Goal: Task Accomplishment & Management: Complete application form

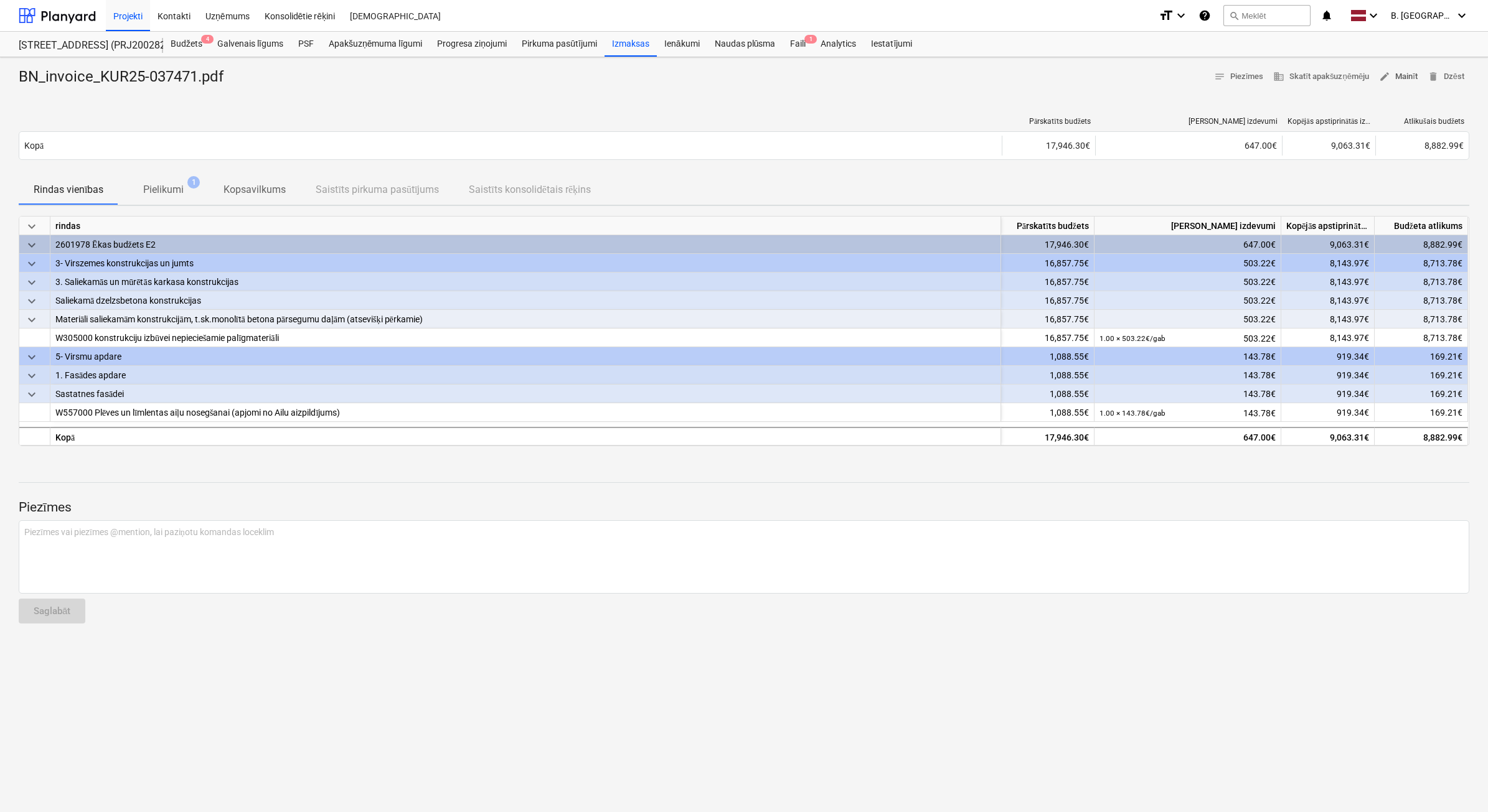
click at [1412, 72] on span "edit Mainīt" at bounding box center [1398, 76] width 39 height 14
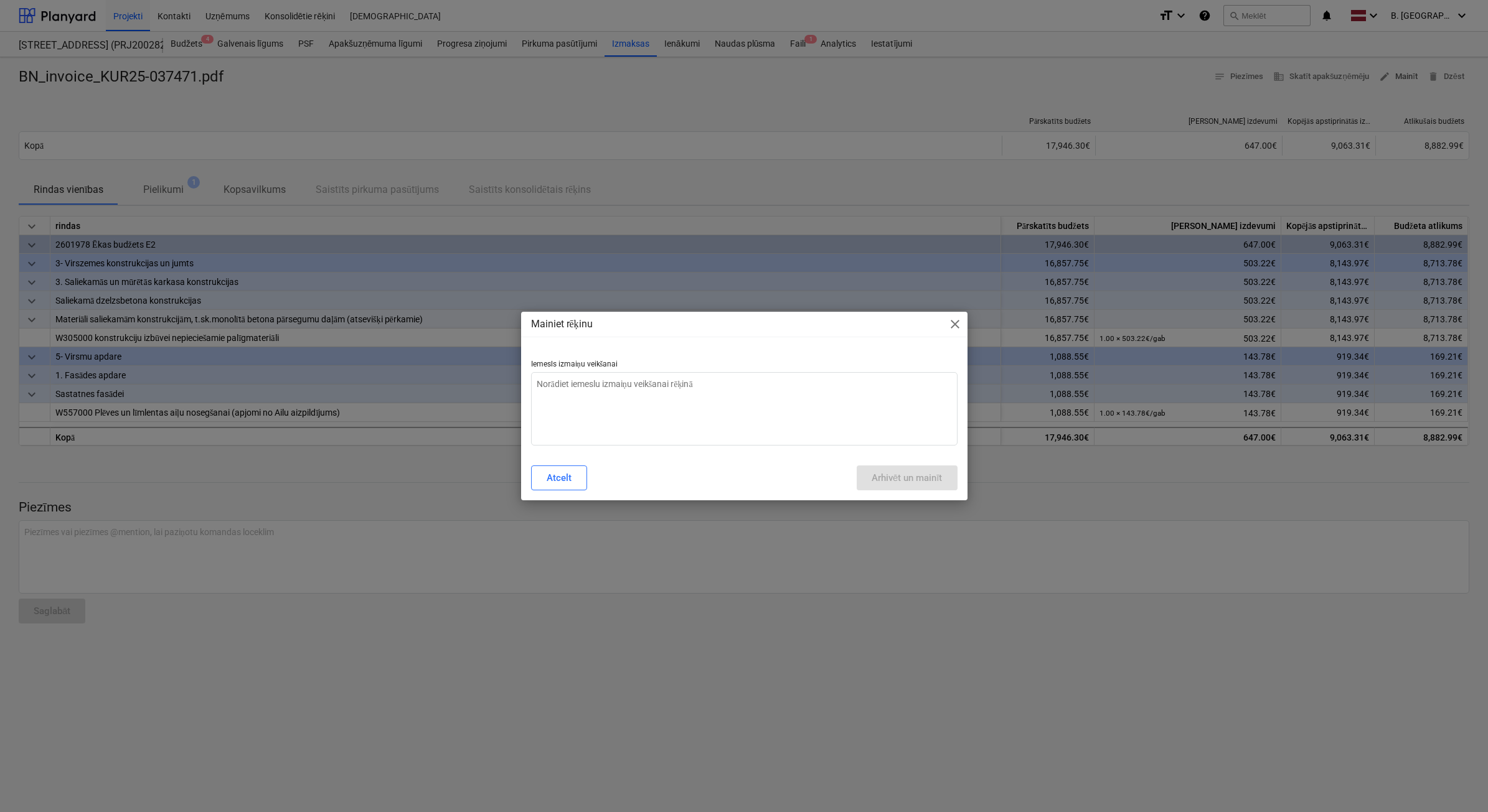
type textarea "x"
click at [694, 441] on textarea at bounding box center [744, 408] width 426 height 74
type textarea "N"
type textarea "x"
type textarea "Ne"
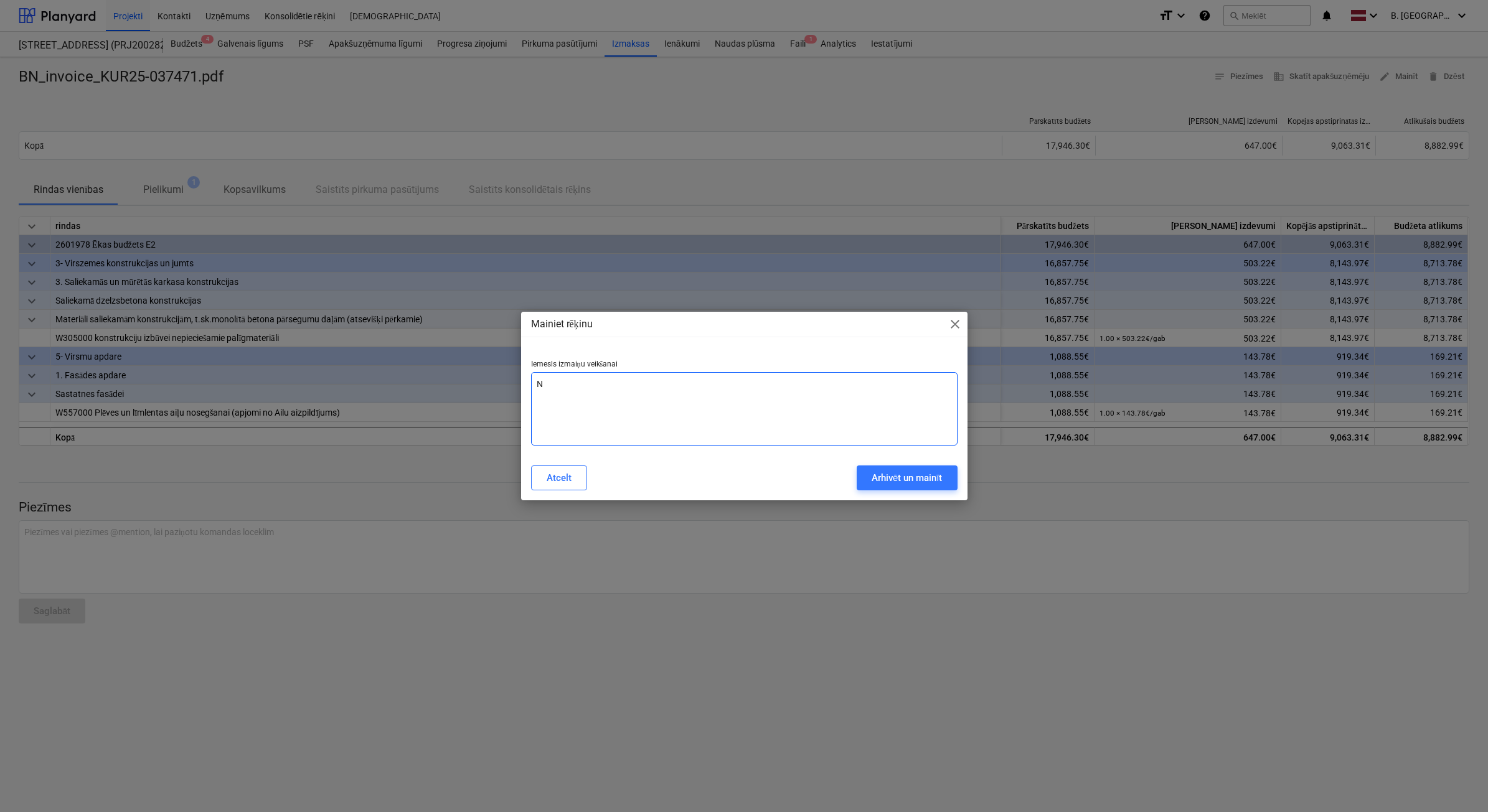
type textarea "x"
type textarea "Nep"
type textarea "x"
type textarea "Nepa"
type textarea "x"
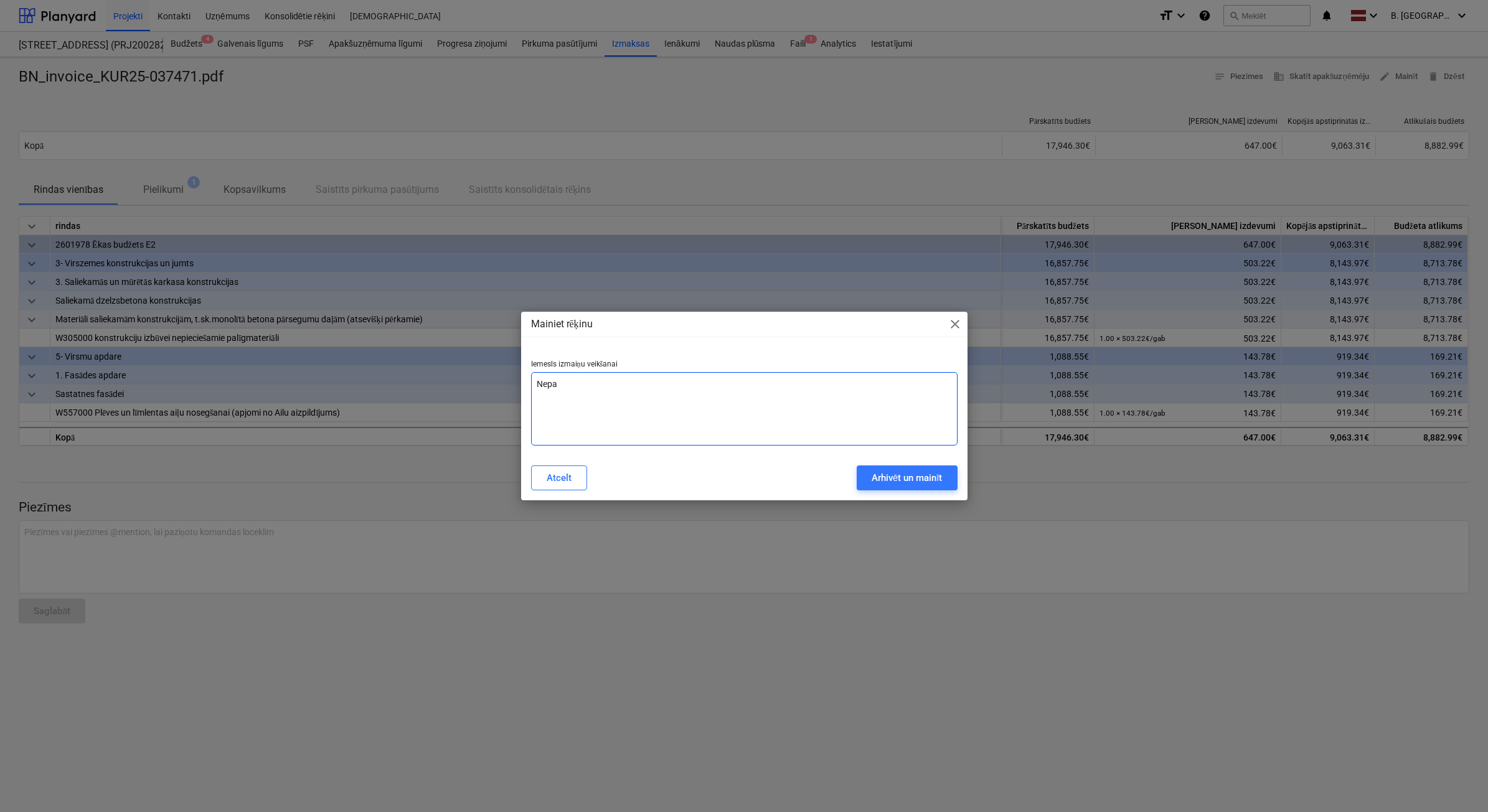
type textarea "Nepar"
type textarea "x"
type textarea "Nepare"
type textarea "x"
type textarea "Neparei"
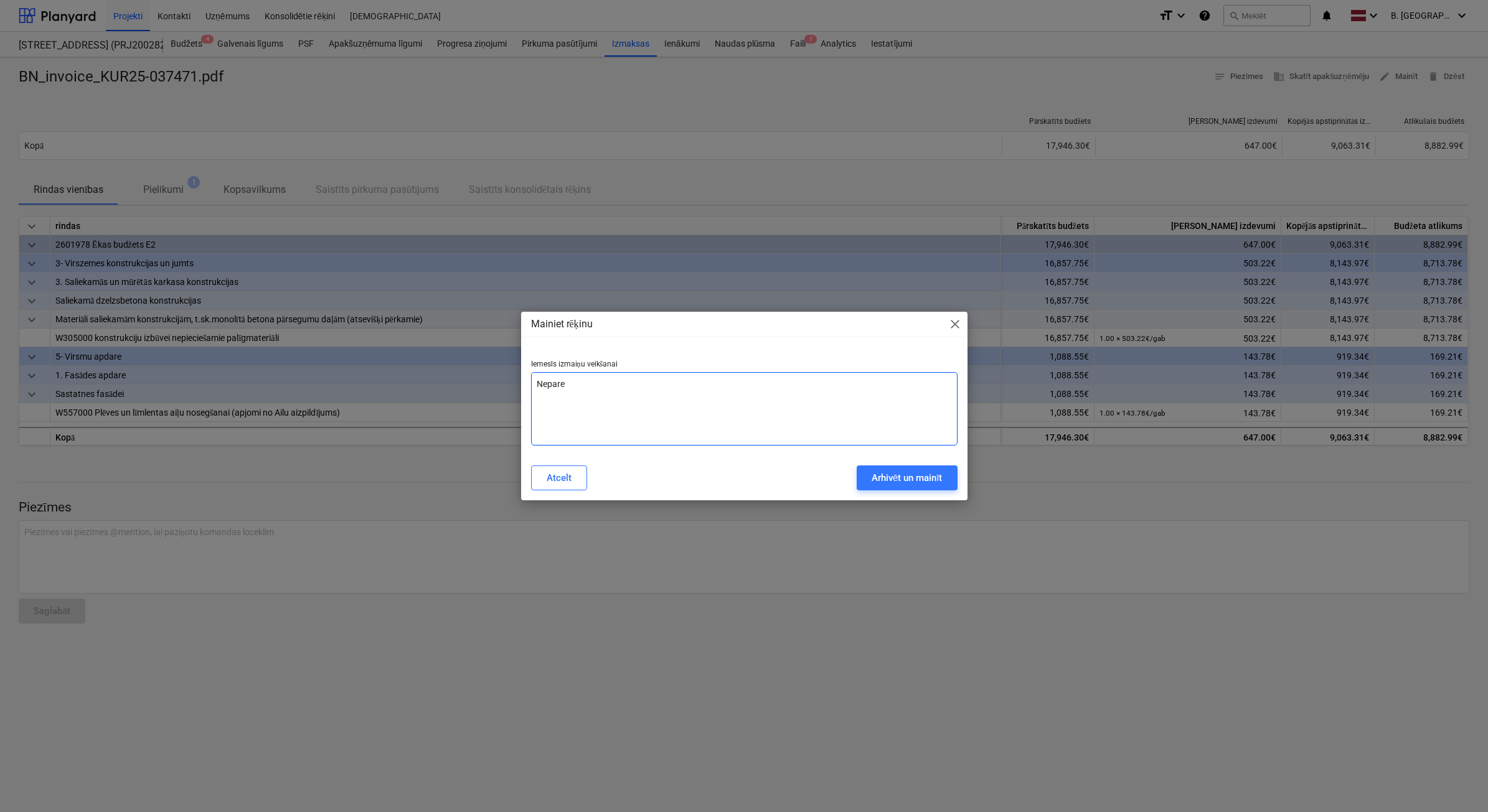
type textarea "x"
type textarea "Nepareiz"
type textarea "x"
type textarea "Nepareizs"
type textarea "x"
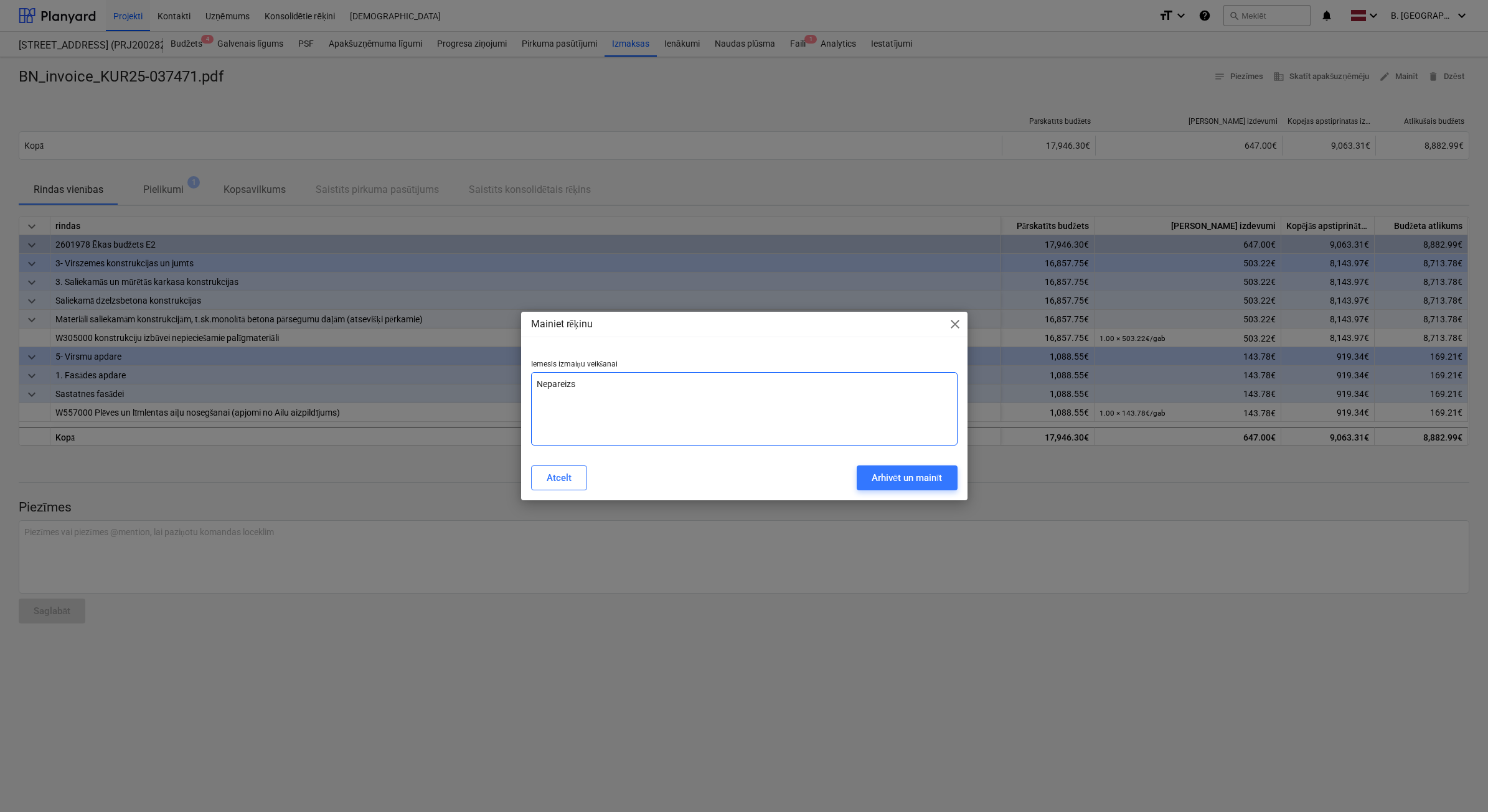
type textarea "Nepareizs"
type textarea "x"
type textarea "Nepareizs p"
type textarea "x"
type textarea "Nepareizs pi"
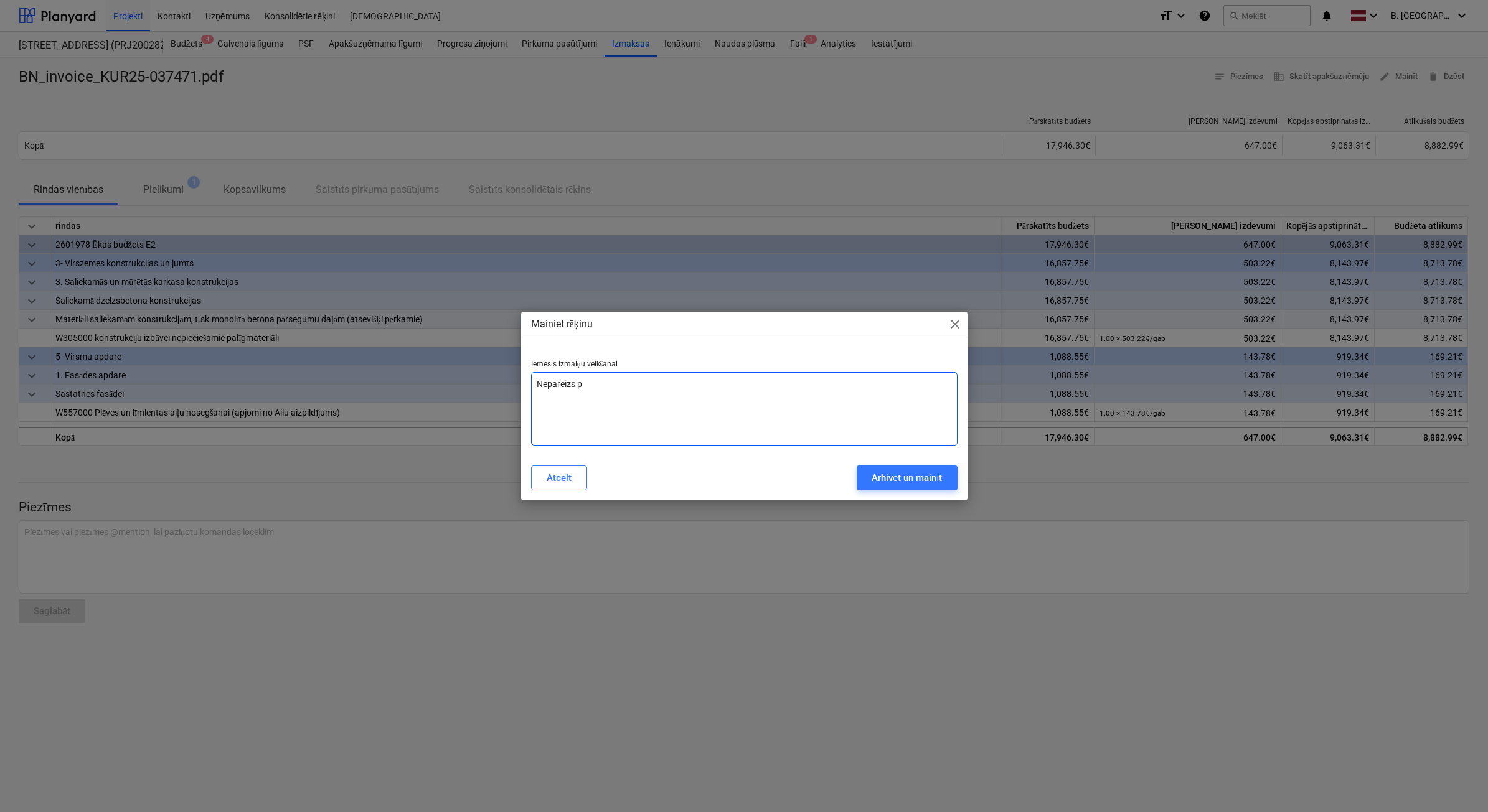
type textarea "x"
type textarea "Nepareizs pie"
type textarea "x"
type textarea "Nepareizs pieg"
type textarea "x"
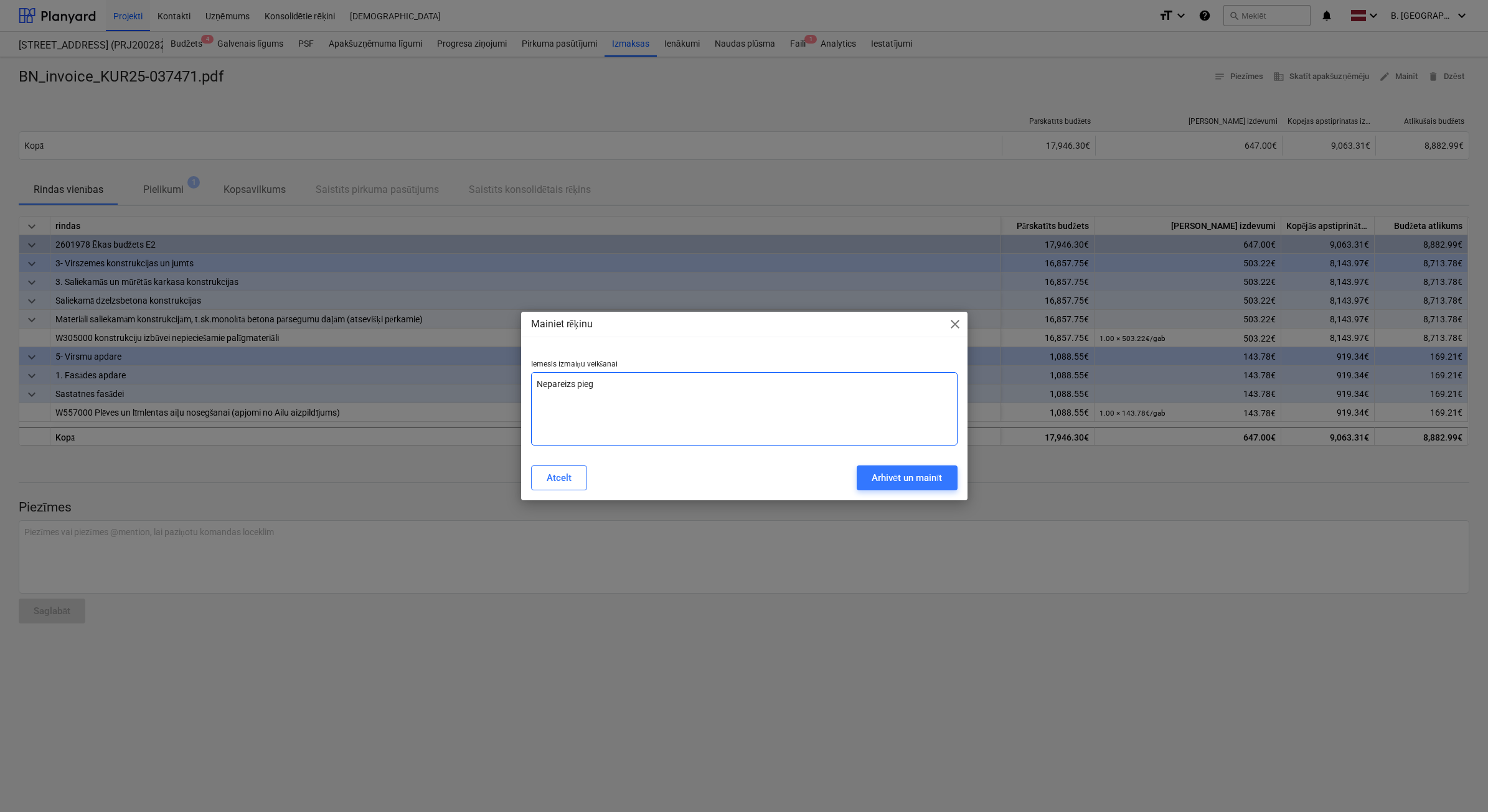
type textarea "Nepareizs piegā"
type textarea "x"
type textarea "Nepareizs piegād"
type textarea "x"
type textarea "Nepareizs piegādā"
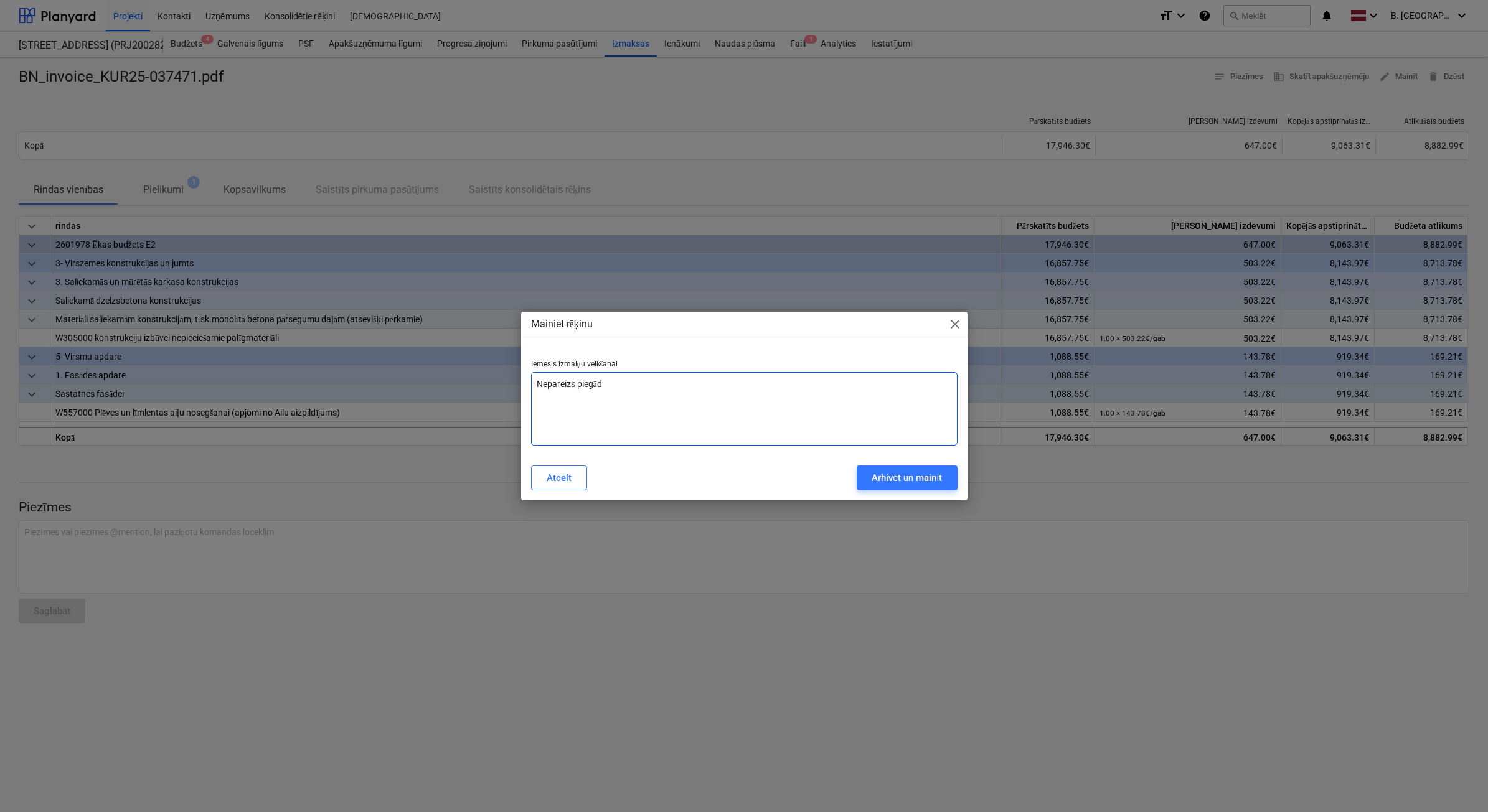
type textarea "x"
type textarea "Nepareizs piegādāt"
type textarea "x"
type textarea "Nepareizs piegādātā"
type textarea "x"
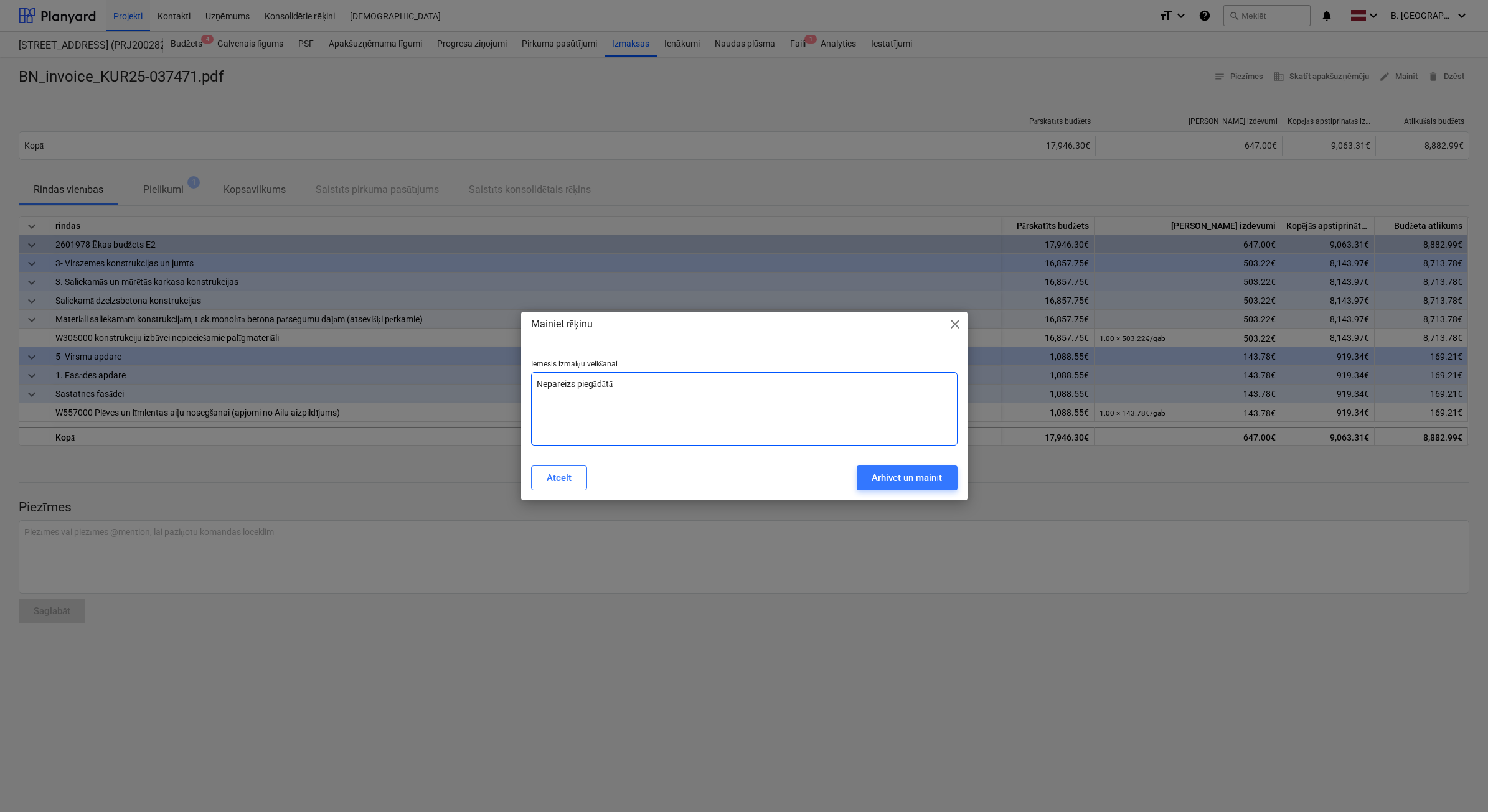
type textarea "Nepareizs piegādātāj"
type textarea "x"
type textarea "Nepareizs piegādātājs"
type textarea "x"
type textarea "Nepareizs piegādātājs"
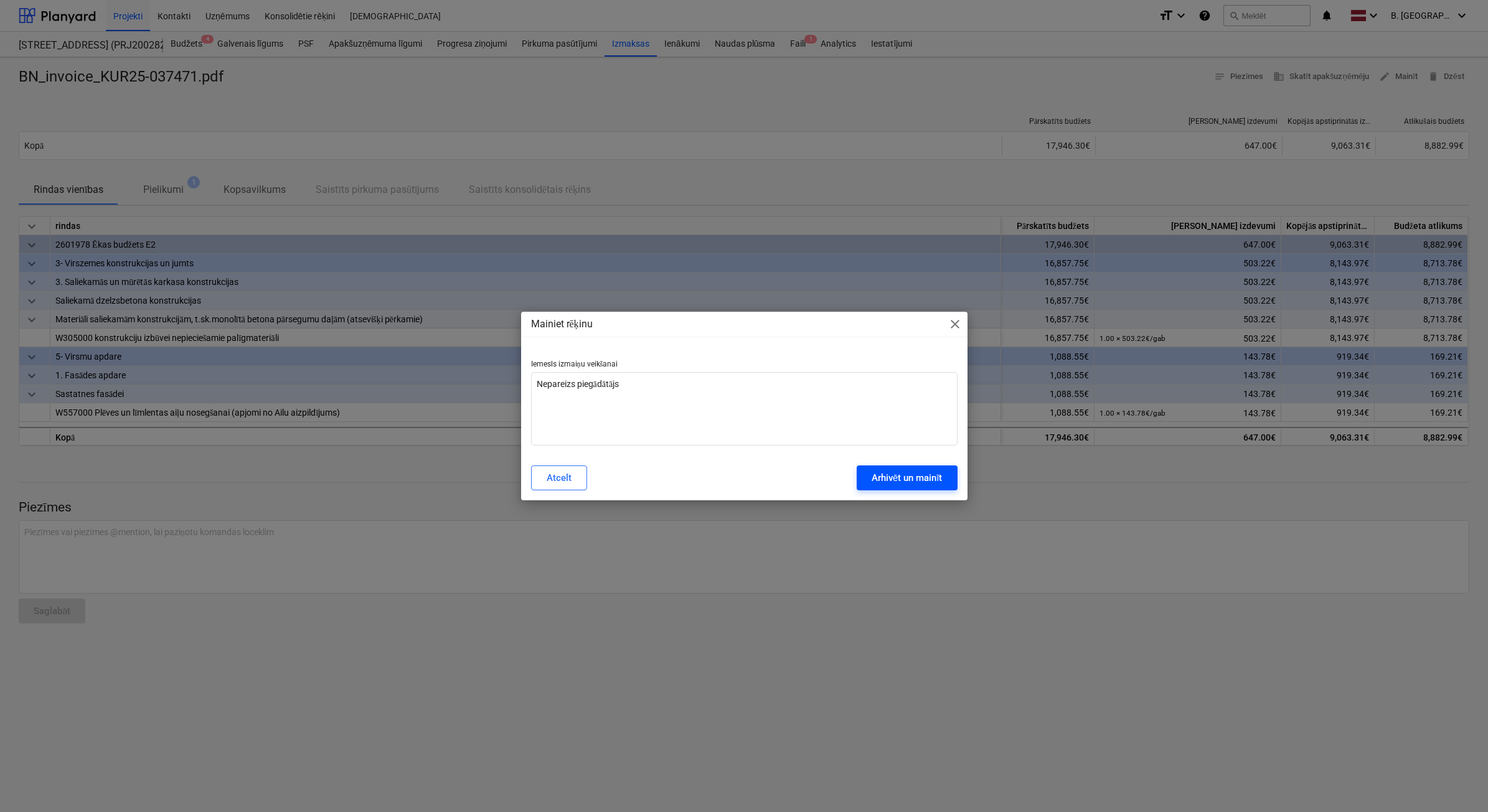
click at [900, 471] on div "Arhivēt un mainīt" at bounding box center [907, 478] width 71 height 17
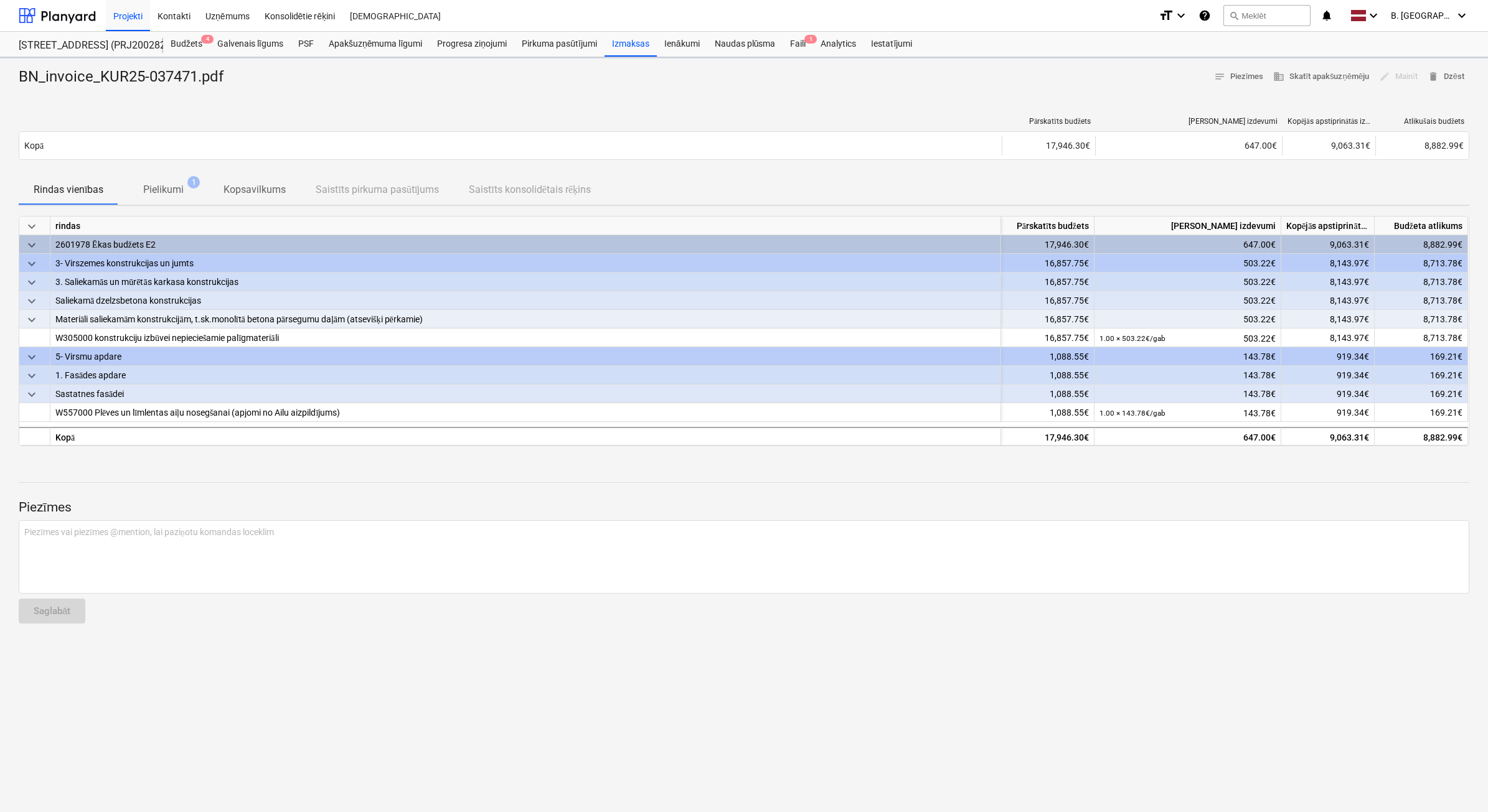
type textarea "x"
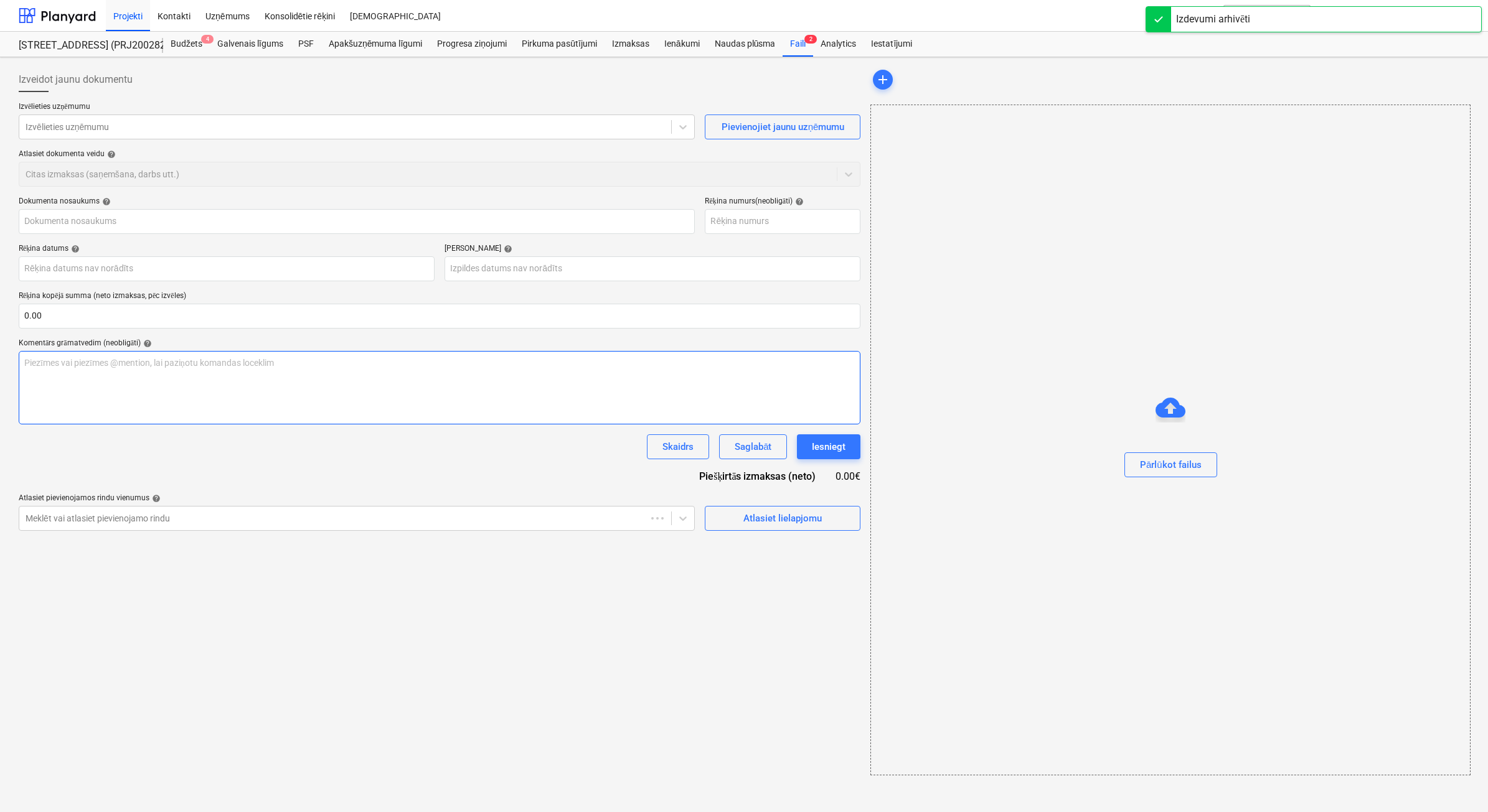
type input "BN_invoice_KUR25-037471.pdf"
type input "KUR25-037471"
type input "[DATE]"
type input "13 Dec 2025"
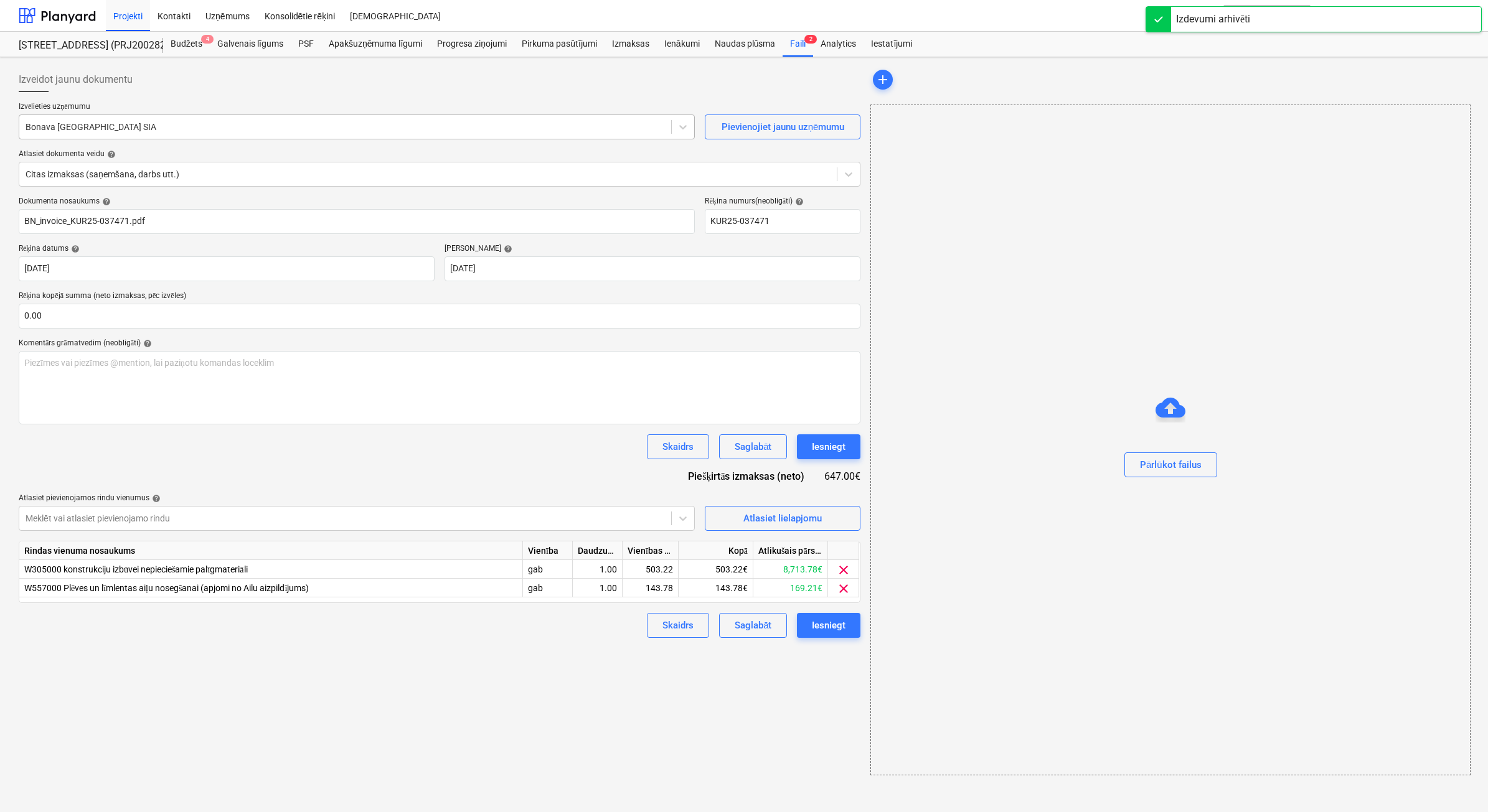
type input "KUR25-037471"
click at [154, 126] on div at bounding box center [345, 127] width 639 height 12
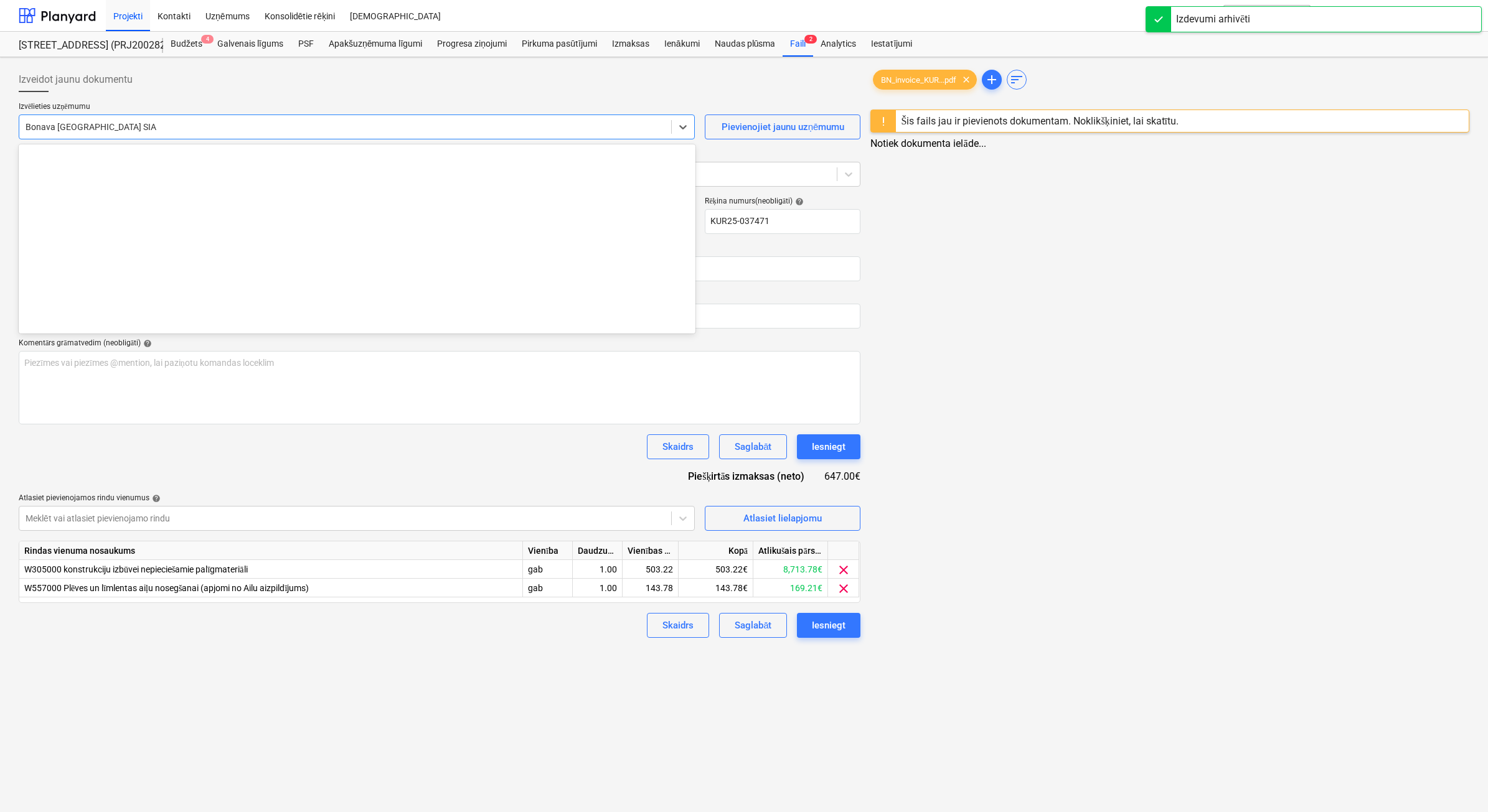
scroll to position [2287, 0]
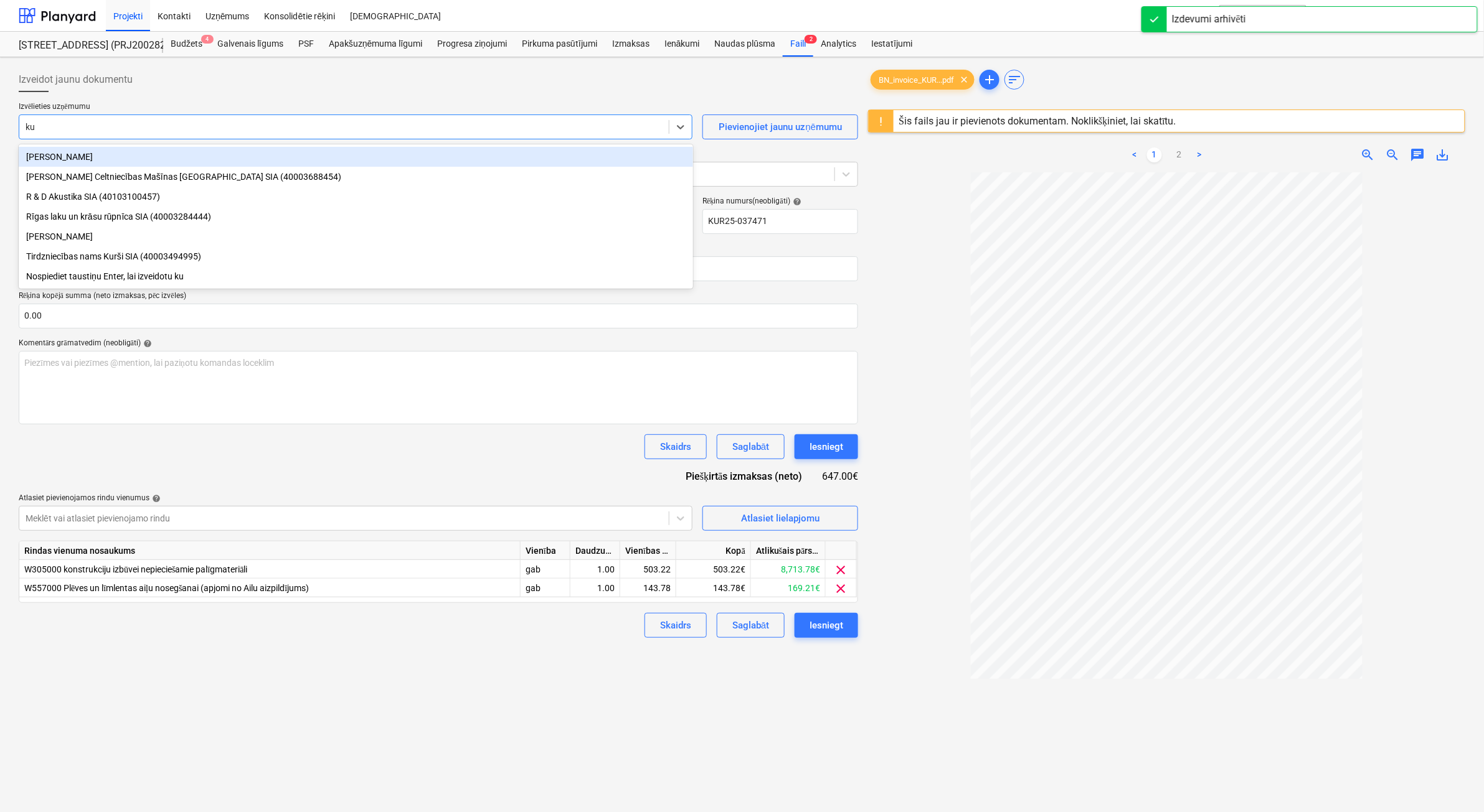
type input "kur"
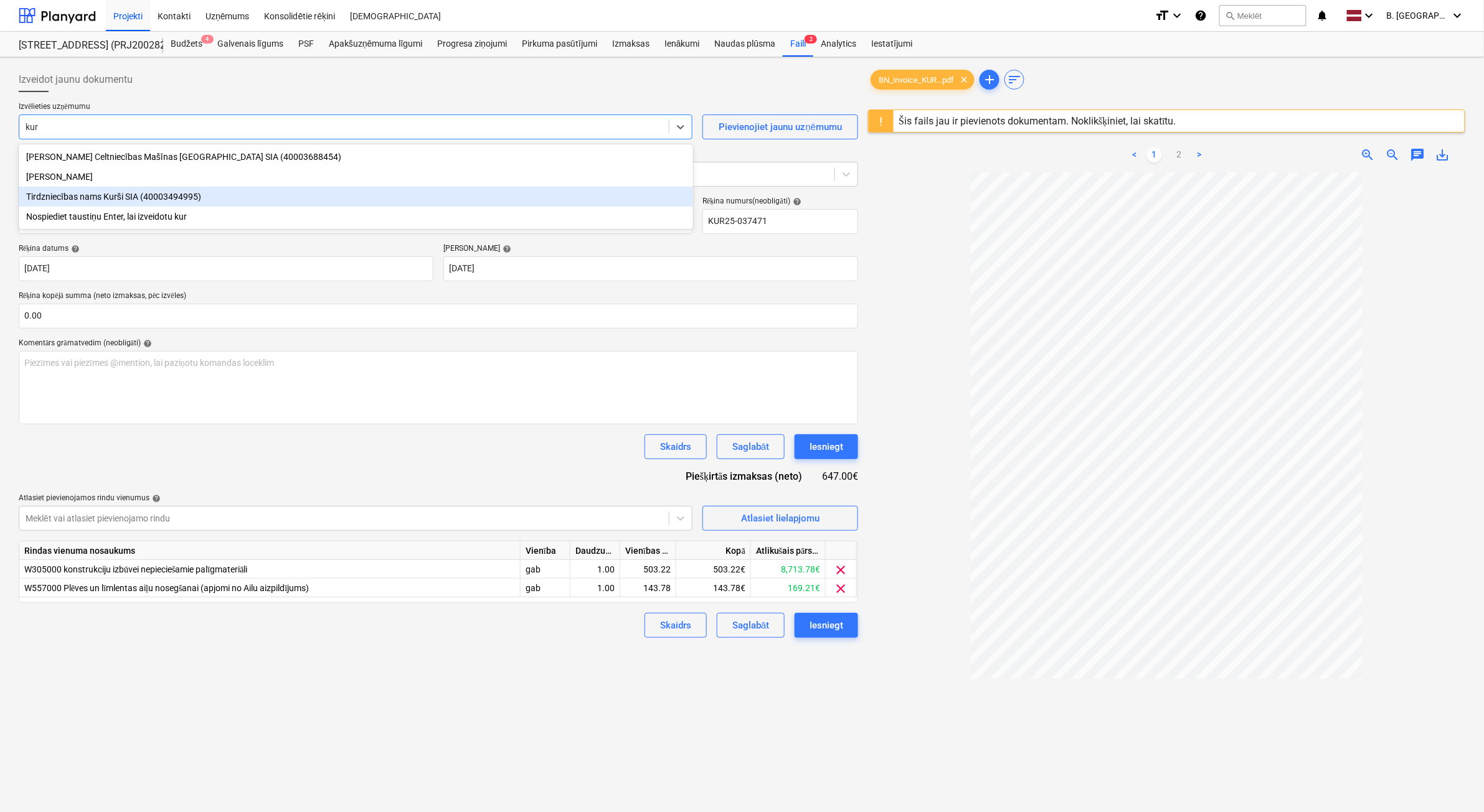
click at [201, 199] on div "Tirdzniecības nams Kurši SIA (40003494995)" at bounding box center [356, 196] width 674 height 20
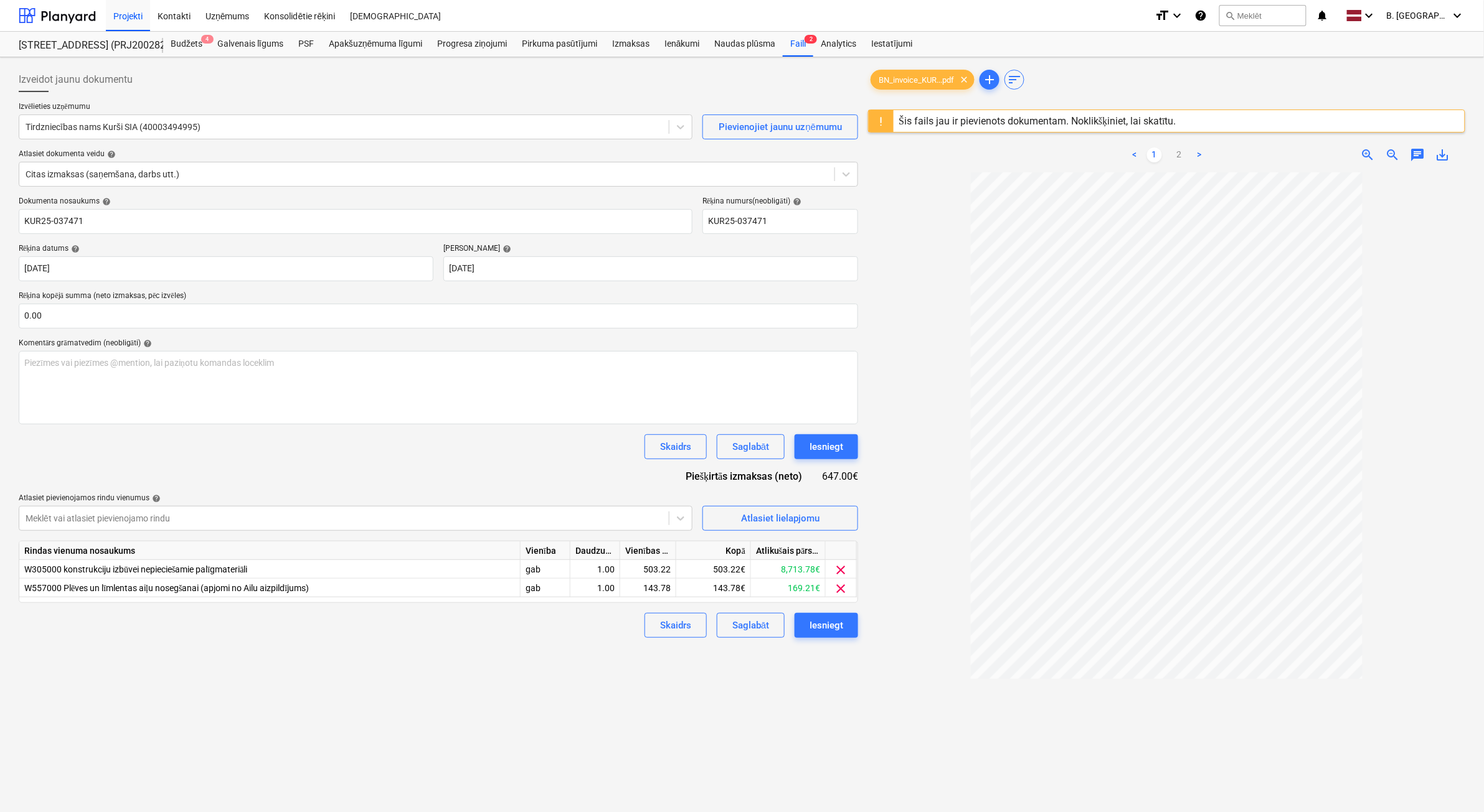
click at [672, 248] on div "Termiņš help" at bounding box center [651, 249] width 415 height 10
click at [969, 732] on div at bounding box center [1166, 561] width 597 height 777
click at [828, 626] on div "Iesniegt" at bounding box center [826, 626] width 34 height 17
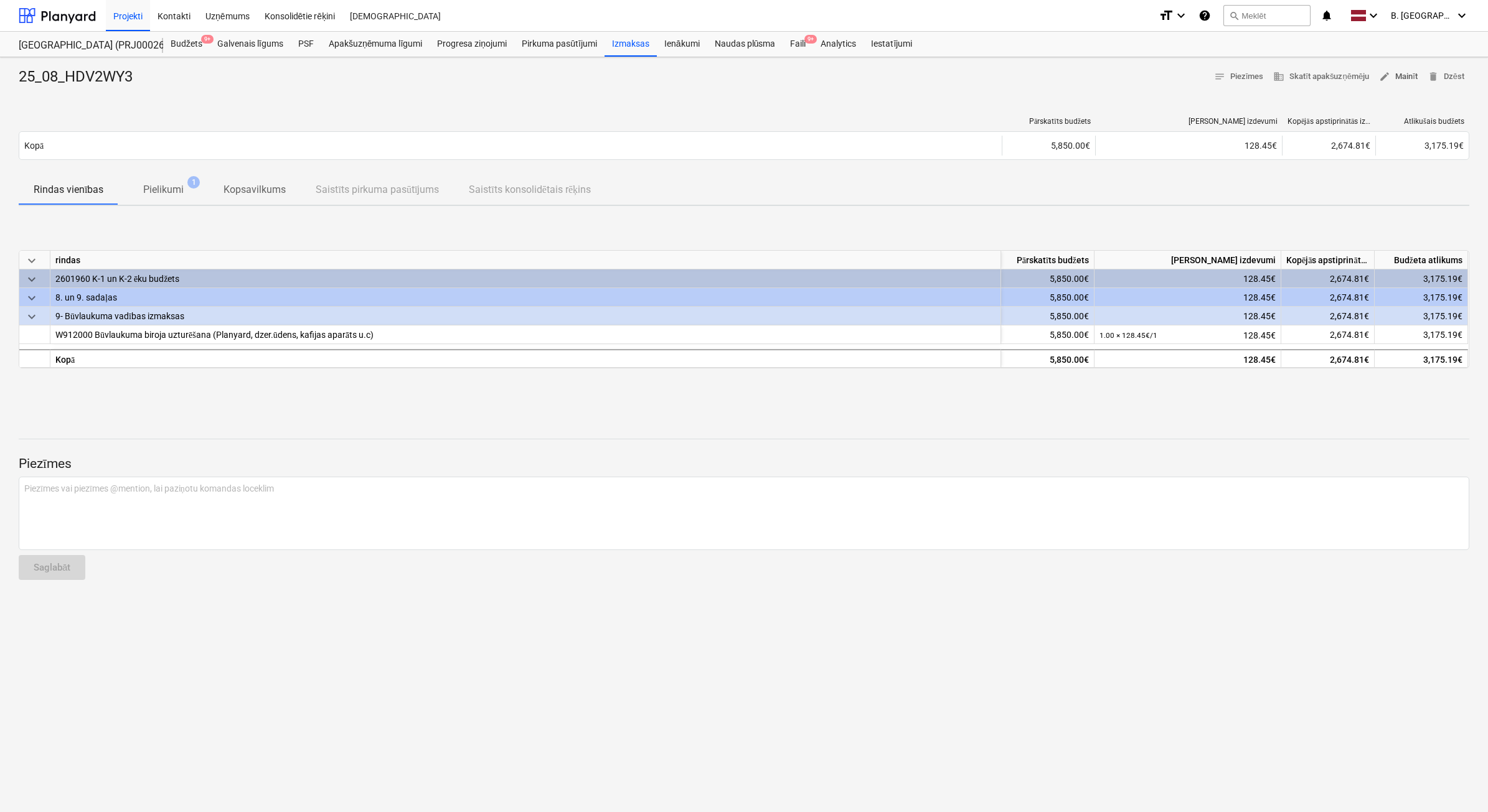
click at [1406, 76] on span "edit Mainīt" at bounding box center [1398, 76] width 39 height 14
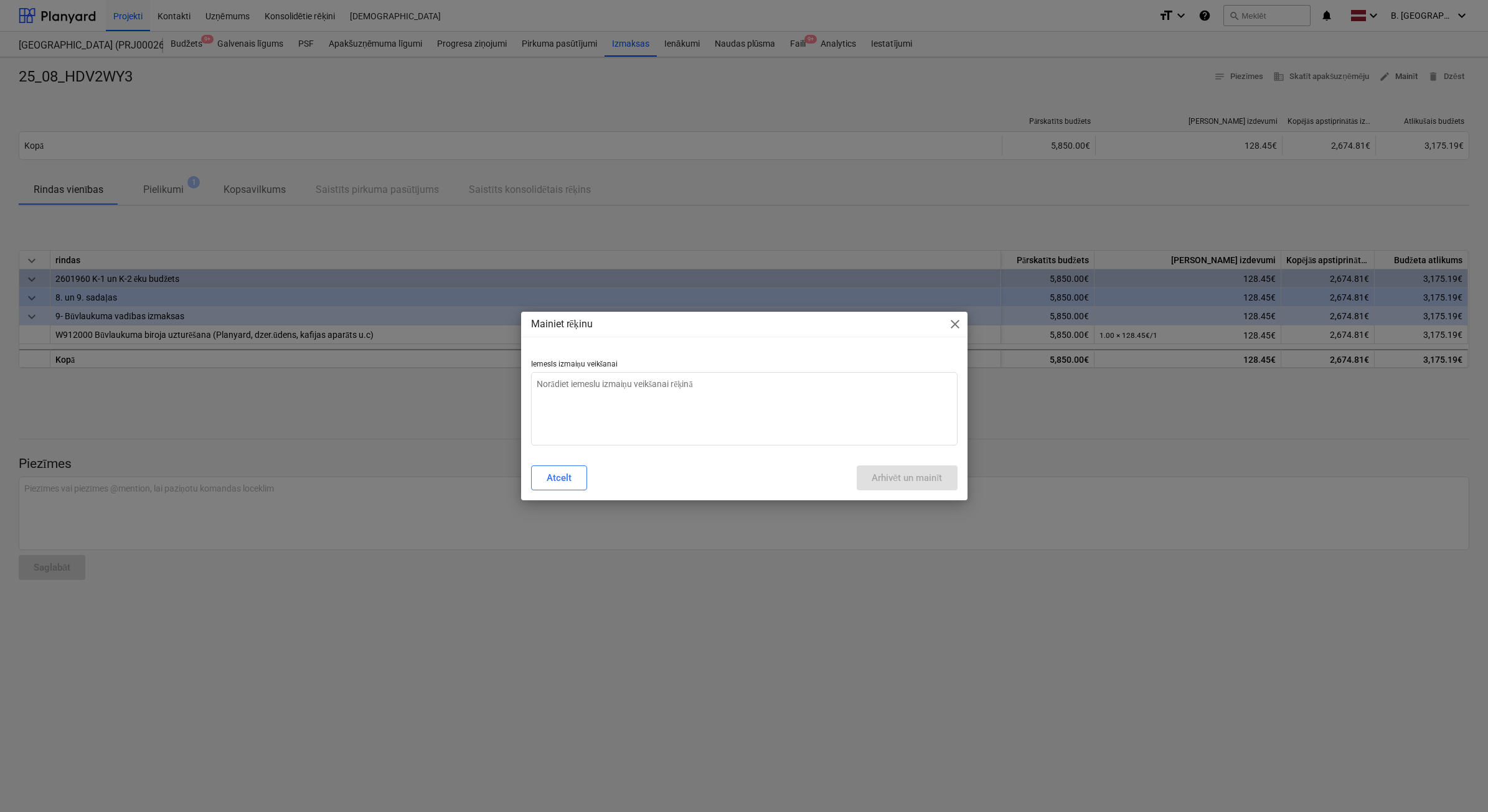
type textarea "x"
click at [672, 481] on div "Atcelt Arhivēt un mainīt" at bounding box center [744, 478] width 426 height 25
click at [659, 446] on div "Iemesls izmaiņu veikšanai" at bounding box center [744, 403] width 446 height 106
click at [672, 372] on textarea at bounding box center [744, 408] width 426 height 74
type textarea "N"
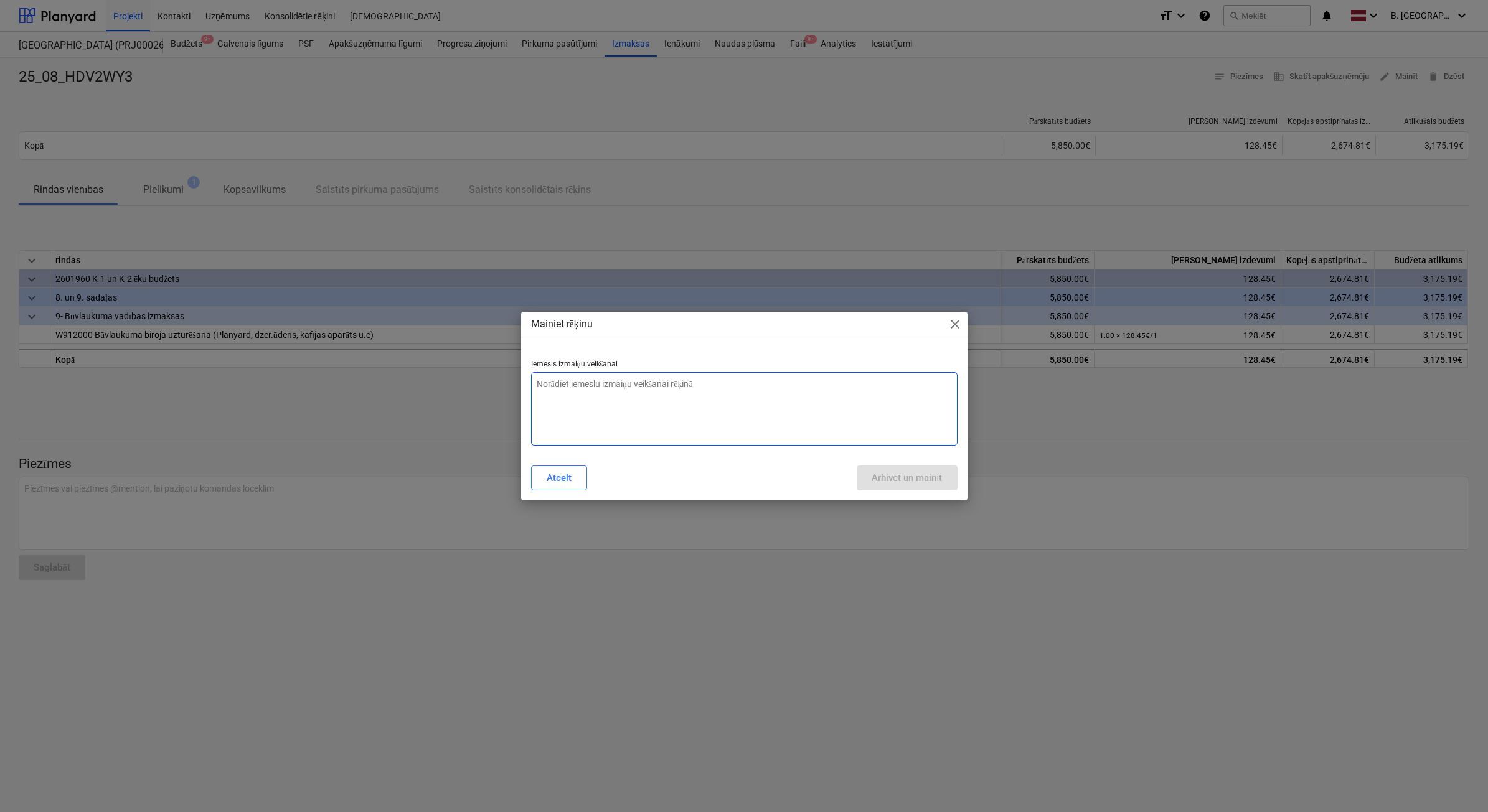
type textarea "x"
type textarea "Ne"
type textarea "x"
type textarea "Nep"
type textarea "x"
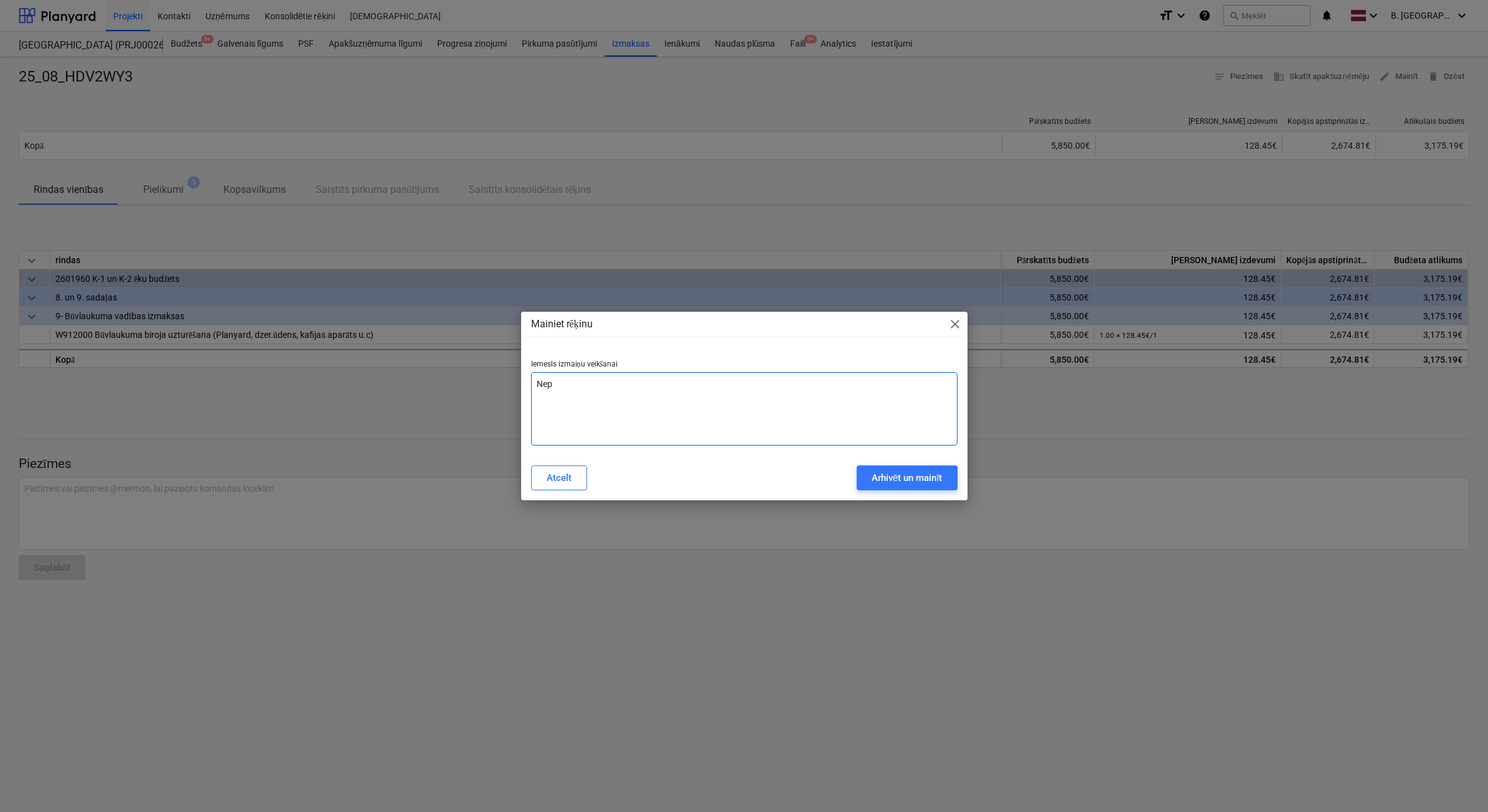
type textarea "Nepa"
type textarea "x"
type textarea "Nepar"
type textarea "x"
type textarea "Nepare"
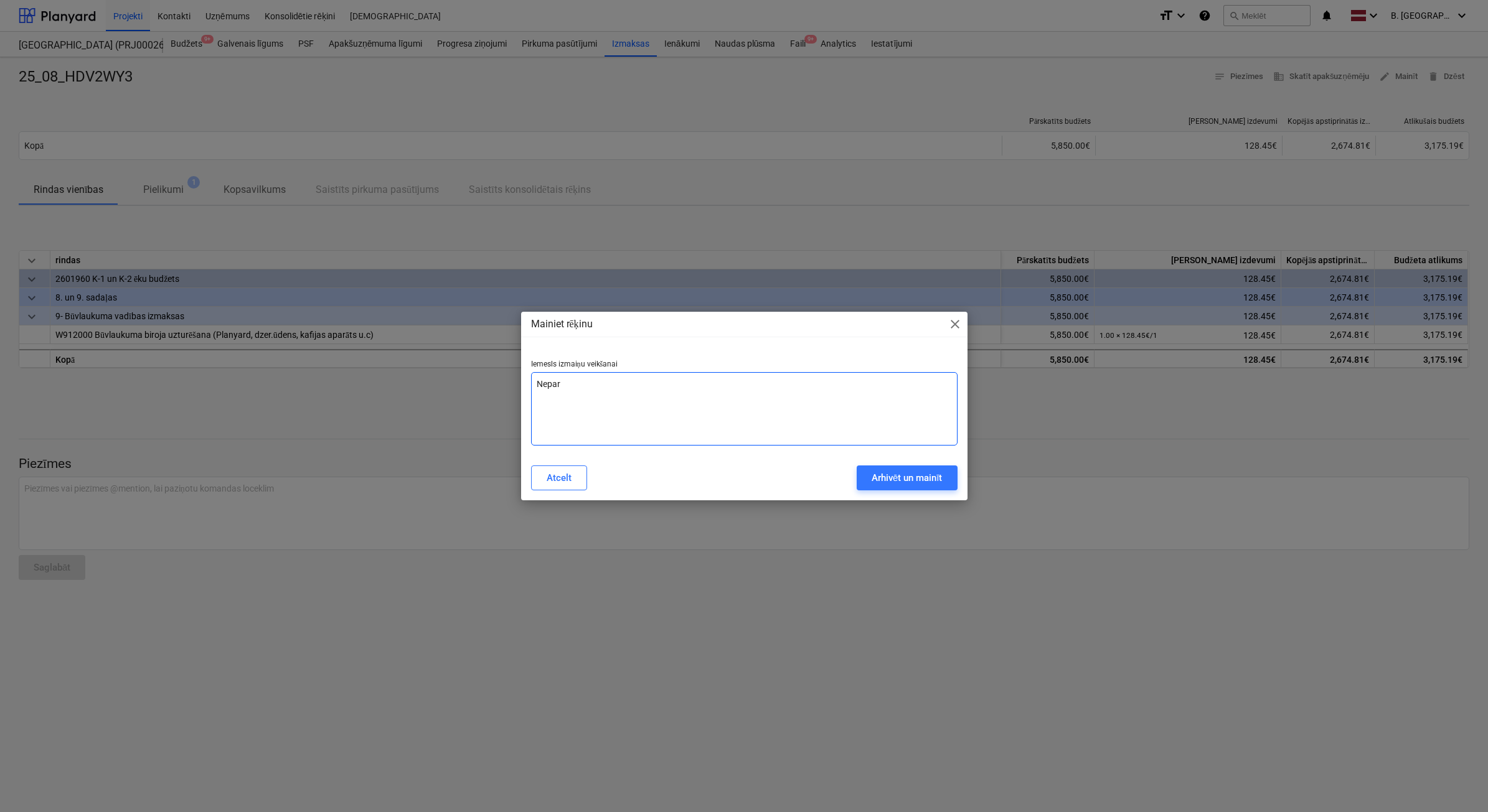
type textarea "x"
type textarea "Neparei"
type textarea "x"
type textarea "Nepareiz"
type textarea "x"
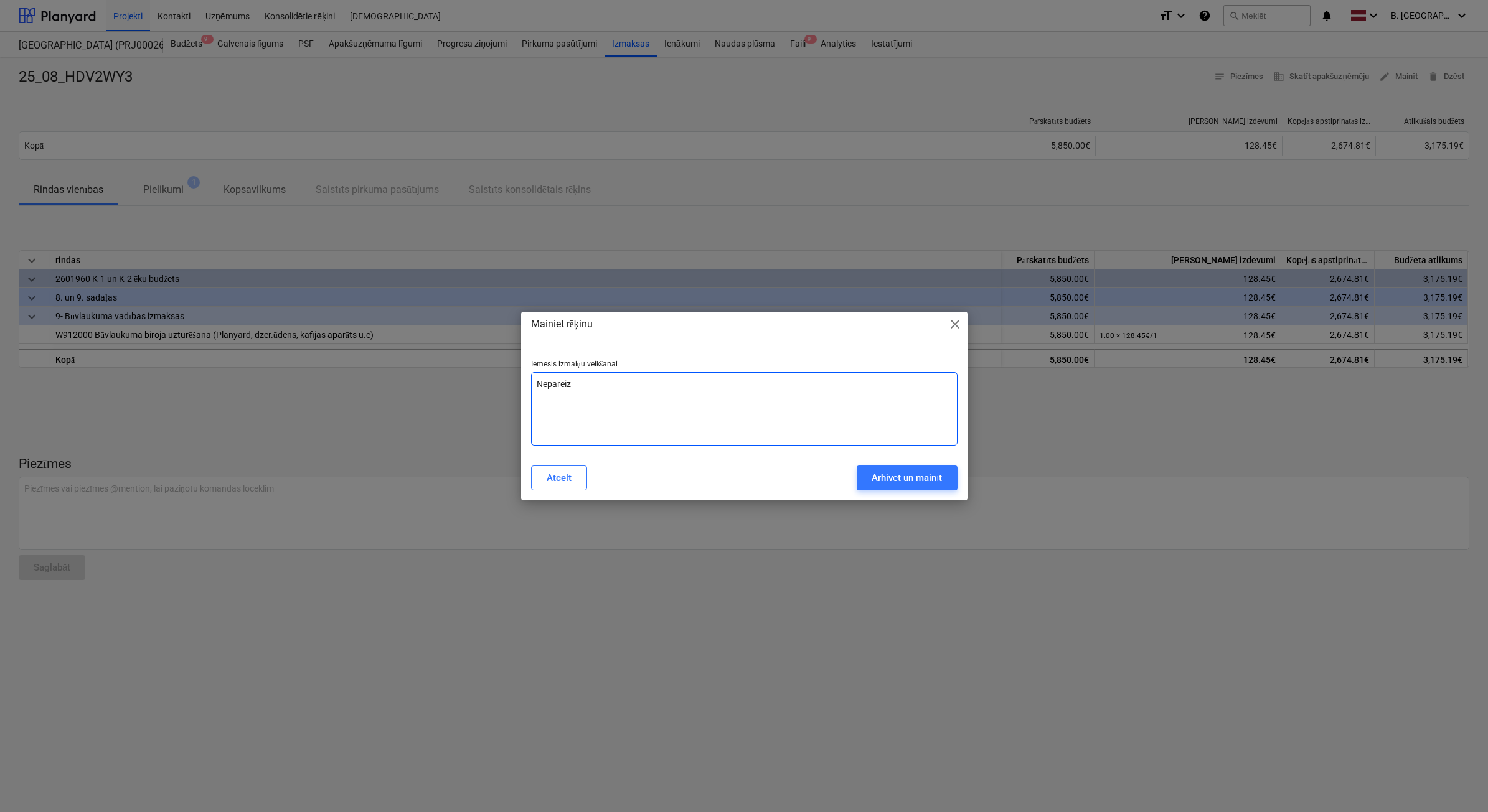
type textarea "Nepareiza"
type textarea "x"
type textarea "Nepareiza"
type textarea "x"
type textarea "Nepareiza s"
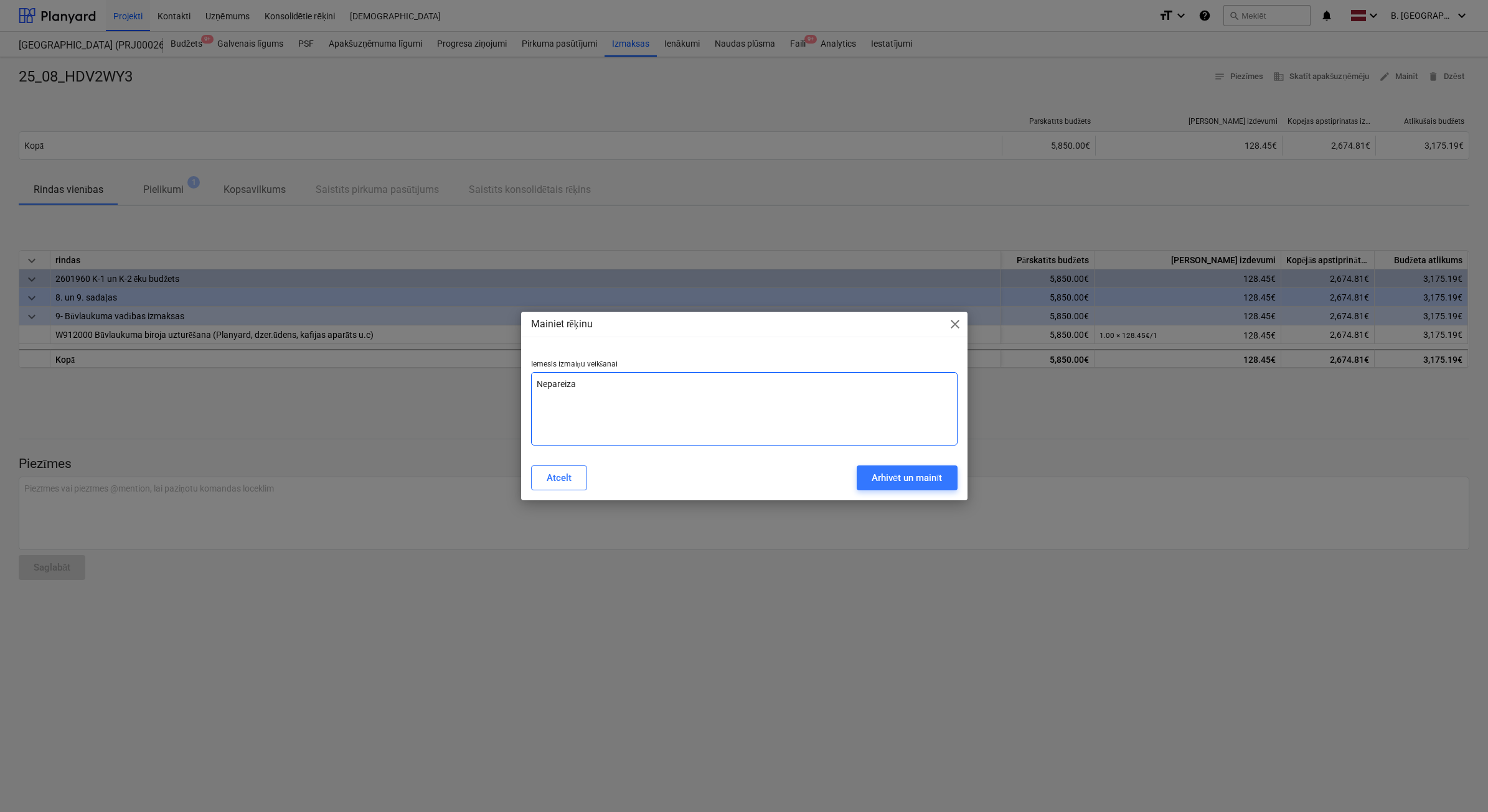
type textarea "x"
type textarea "Nepareiza su"
type textarea "x"
type textarea "Nepareiza sum"
type textarea "x"
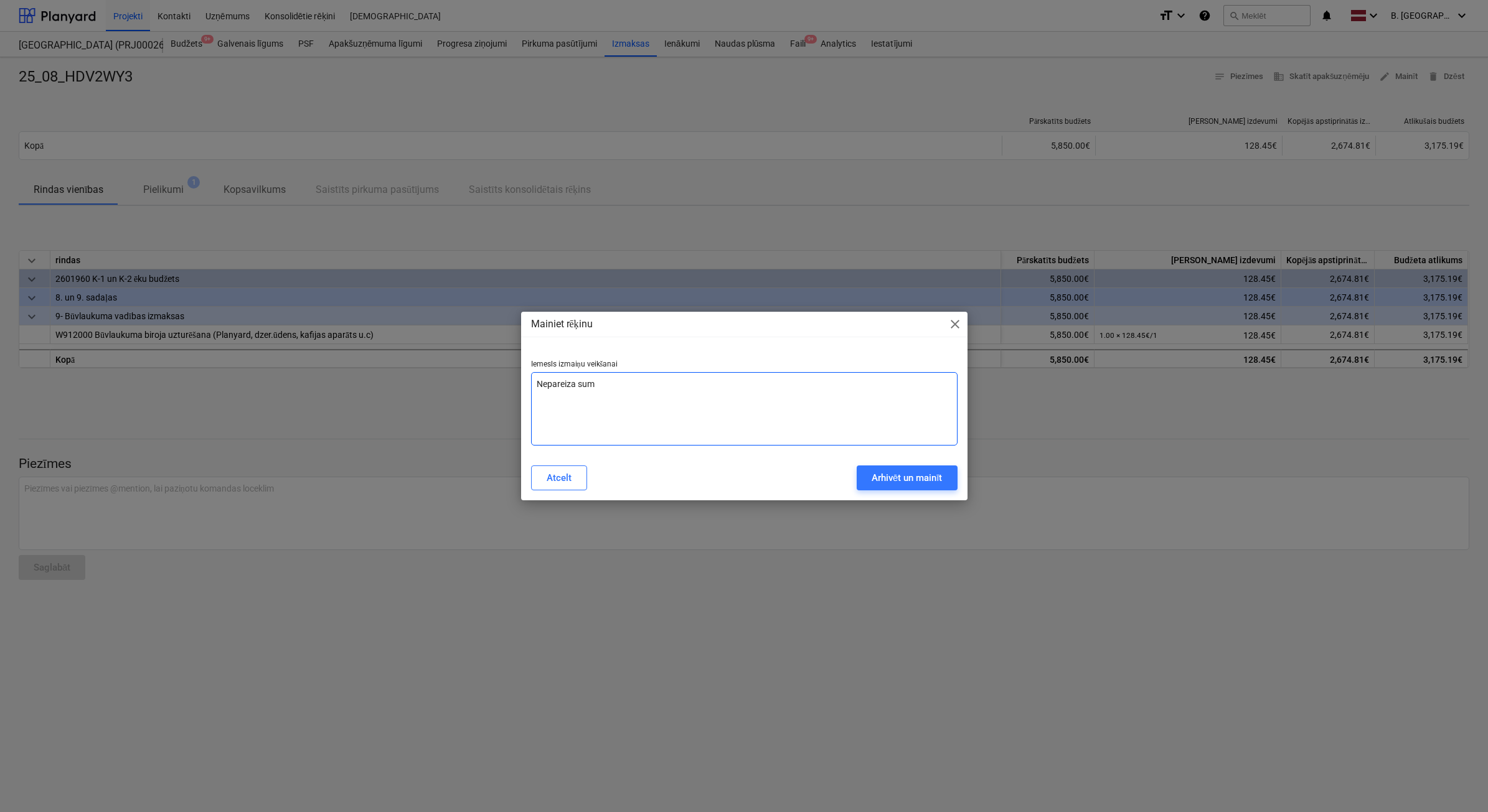
type textarea "Nepareiza summ"
type textarea "x"
type textarea "Nepareiza summa"
type textarea "x"
type textarea "Nepareiza summa"
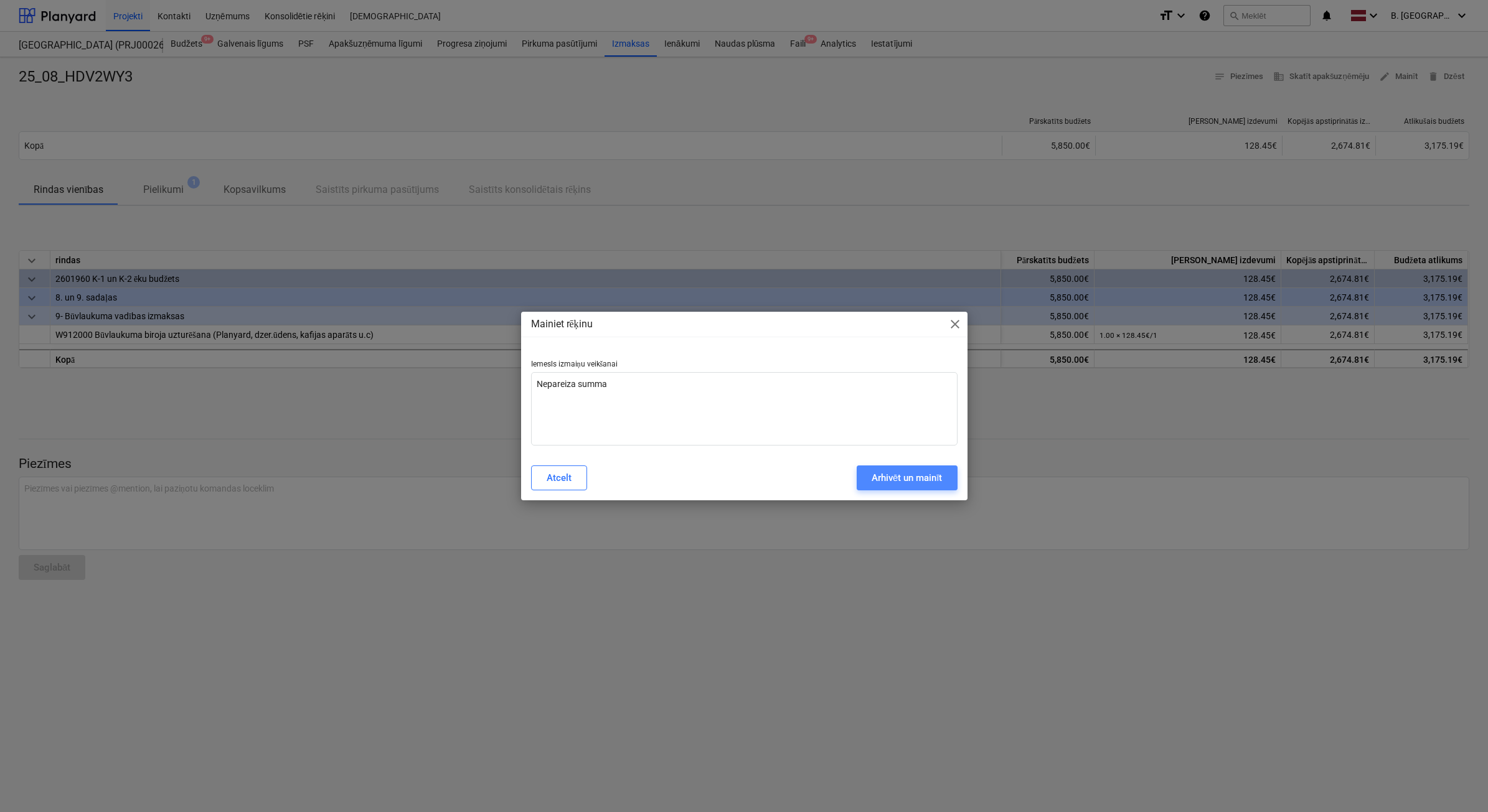
click at [898, 482] on div "Arhivēt un mainīt" at bounding box center [907, 478] width 71 height 17
type textarea "x"
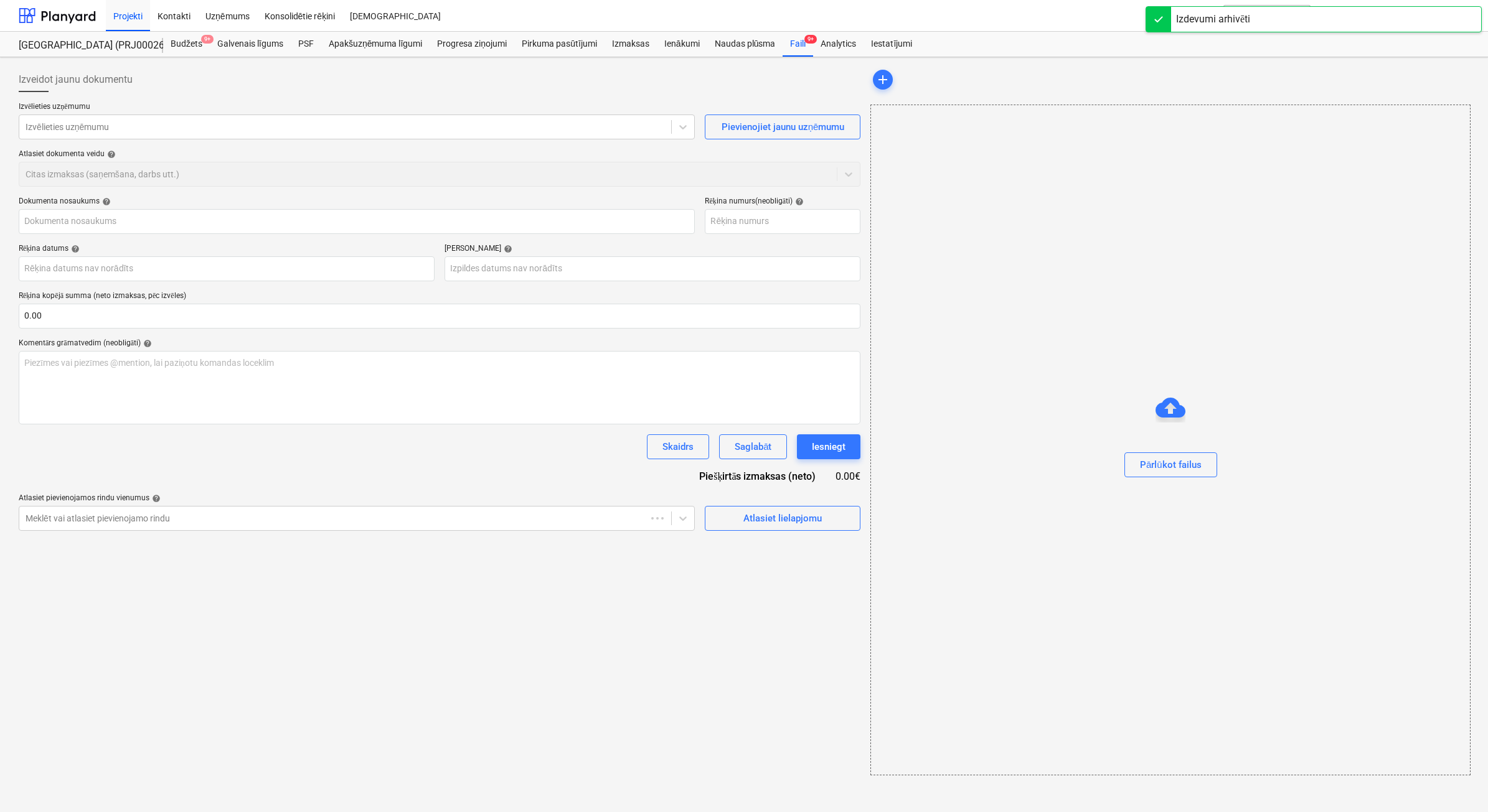
type input "25_08_HDV2WY3"
type input "[DATE]"
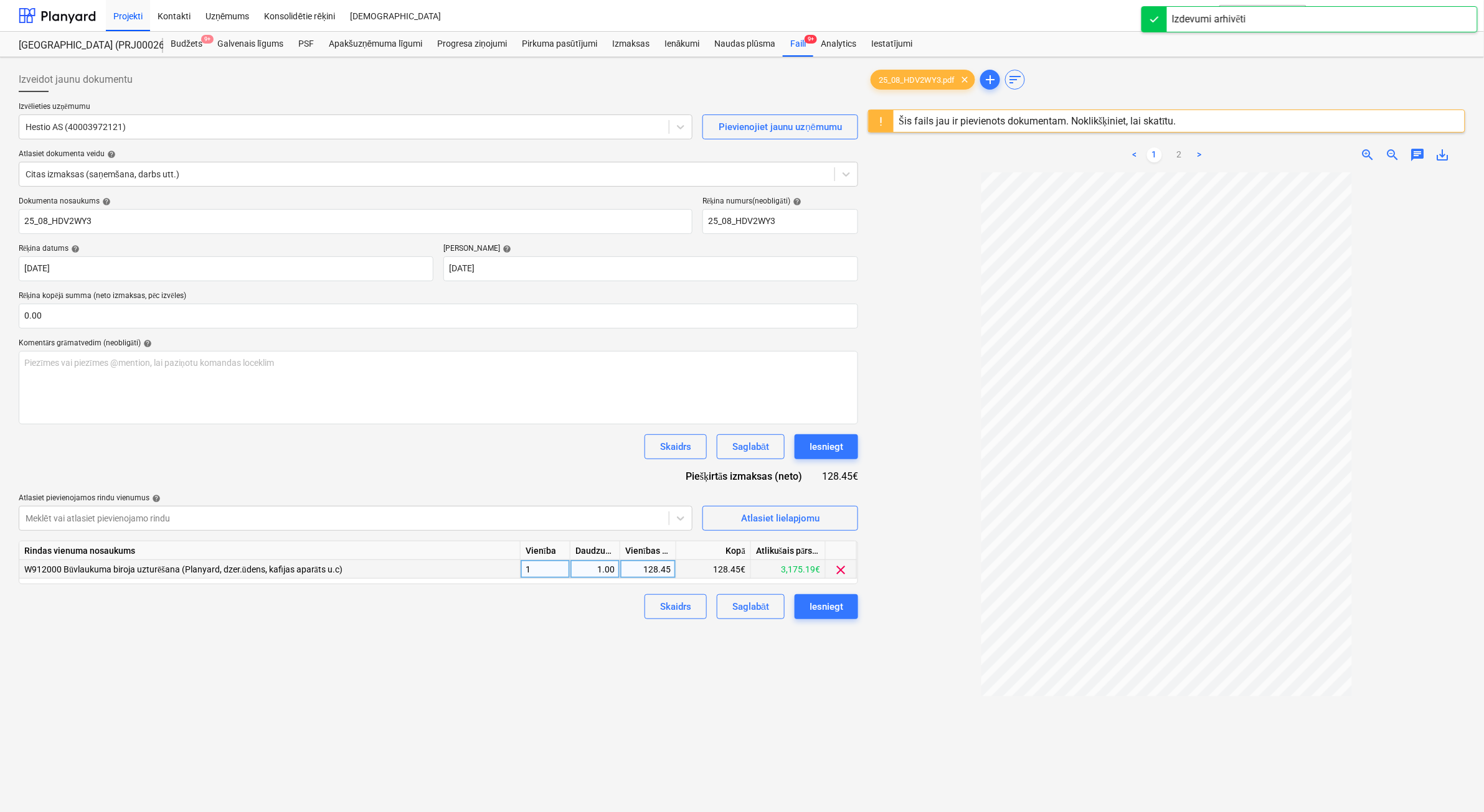
click at [667, 568] on div "128.45" at bounding box center [647, 569] width 46 height 19
click at [667, 568] on input "128.45" at bounding box center [647, 569] width 56 height 18
click at [667, 569] on input "128.45" at bounding box center [647, 569] width 56 height 18
click at [669, 573] on input "128.45" at bounding box center [647, 569] width 56 height 18
type input "128.44"
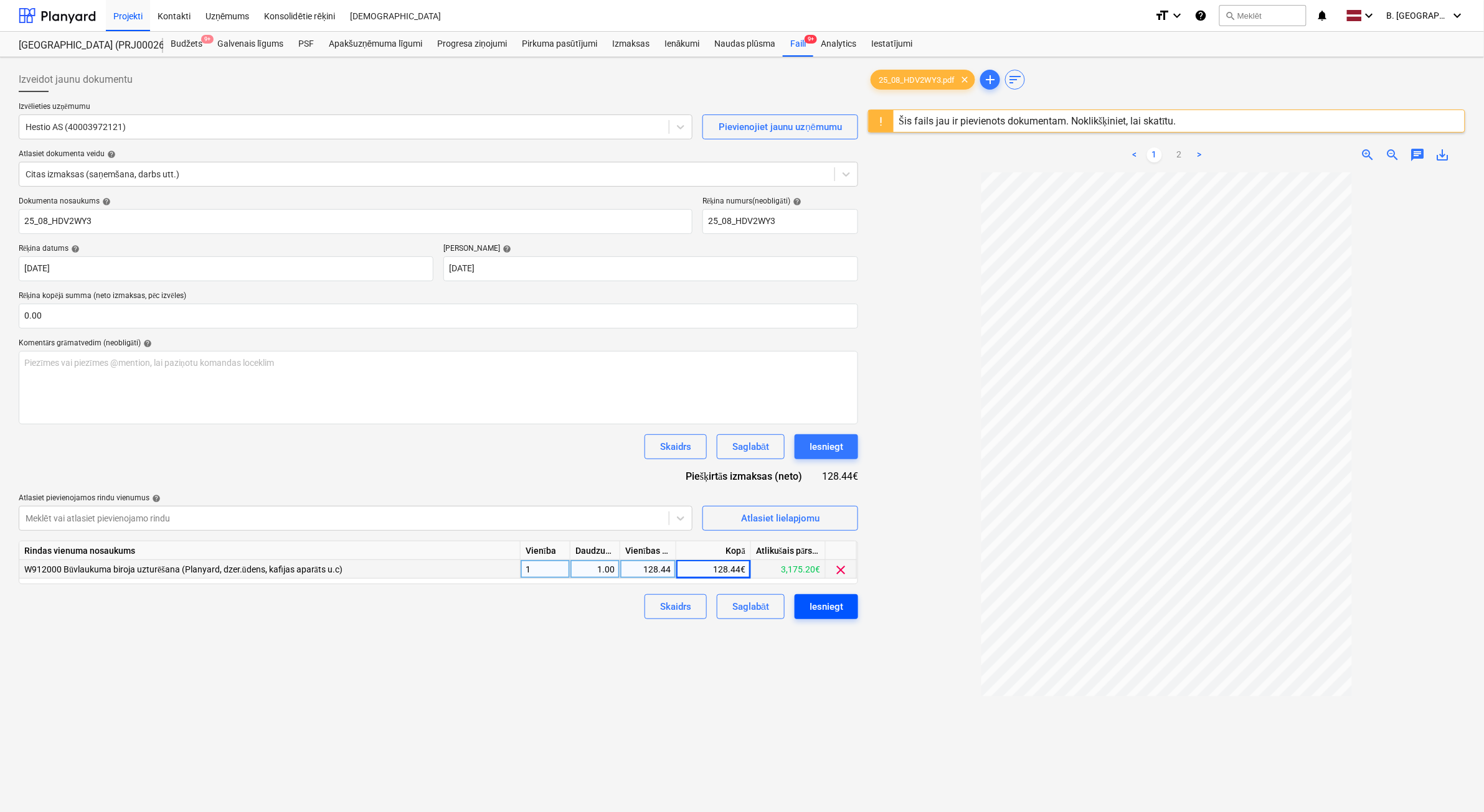
click at [823, 611] on div "Iesniegt" at bounding box center [826, 607] width 34 height 17
